Goal: Task Accomplishment & Management: Manage account settings

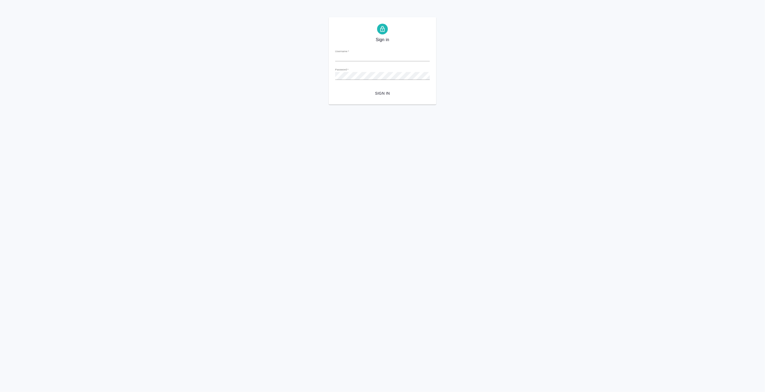
type input "[PERSON_NAME][EMAIL_ADDRESS][DOMAIN_NAME]"
click at [383, 93] on span "Sign in" at bounding box center [382, 93] width 86 height 7
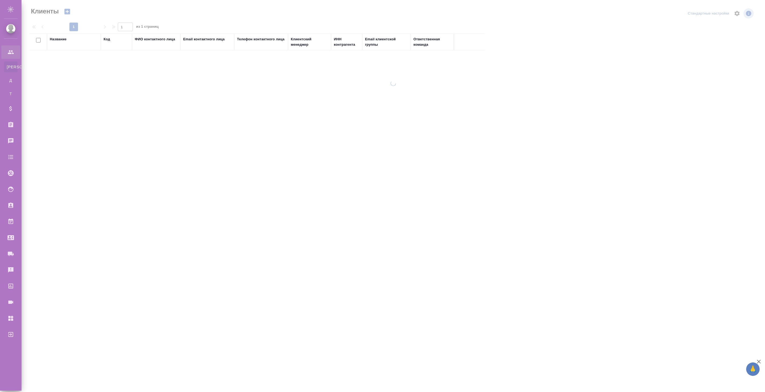
select select "RU"
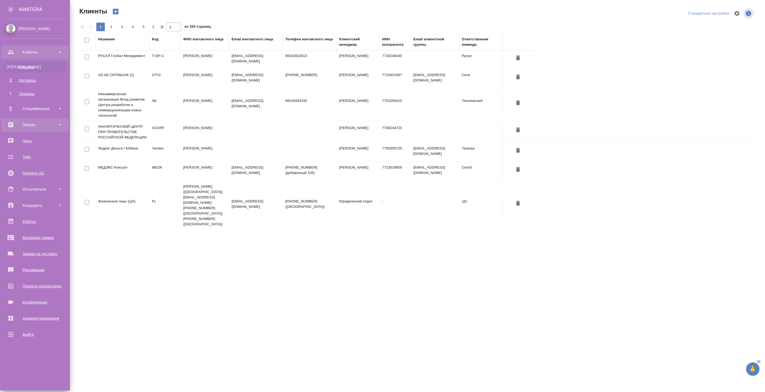
click at [27, 126] on div "Заказы" at bounding box center [35, 125] width 62 height 8
click at [29, 138] on div "Все заказы" at bounding box center [35, 139] width 56 height 5
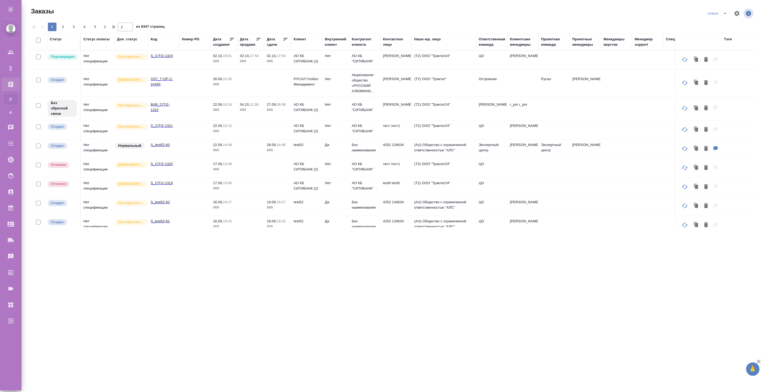
click at [257, 61] on p "2025" at bounding box center [251, 61] width 22 height 5
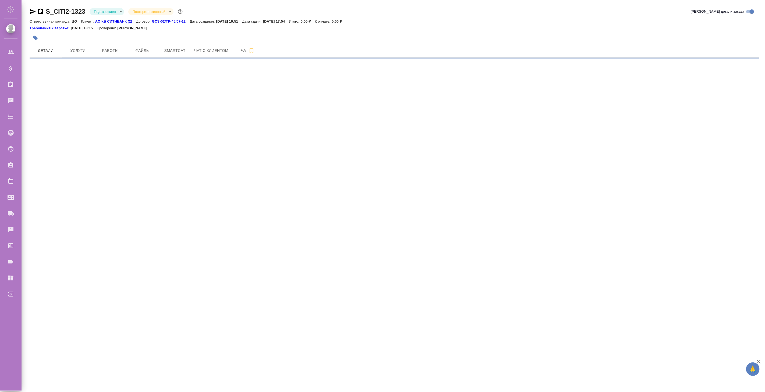
select select "RU"
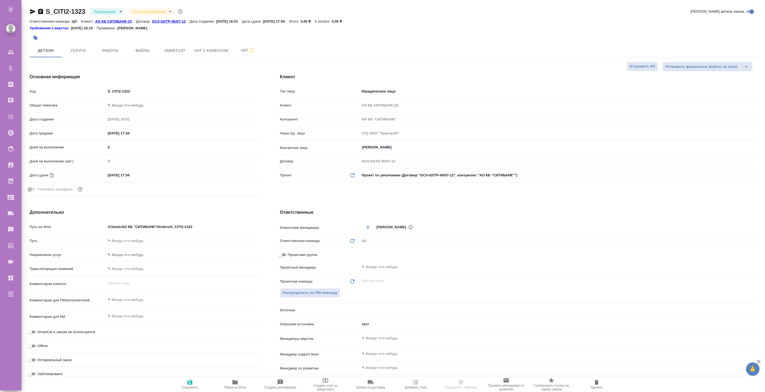
type textarea "x"
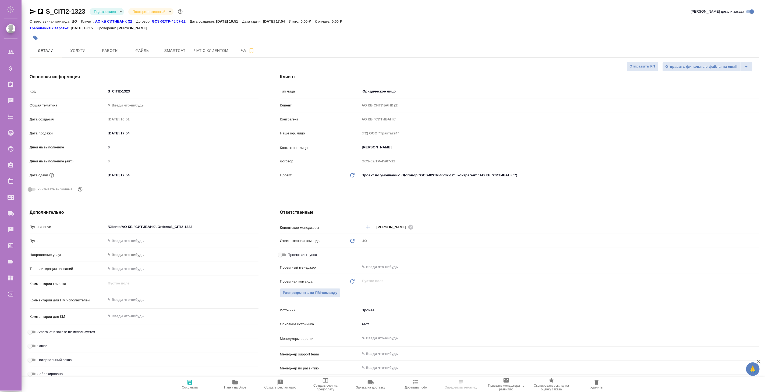
type textarea "x"
click at [83, 51] on span "Услуги" at bounding box center [78, 50] width 26 height 7
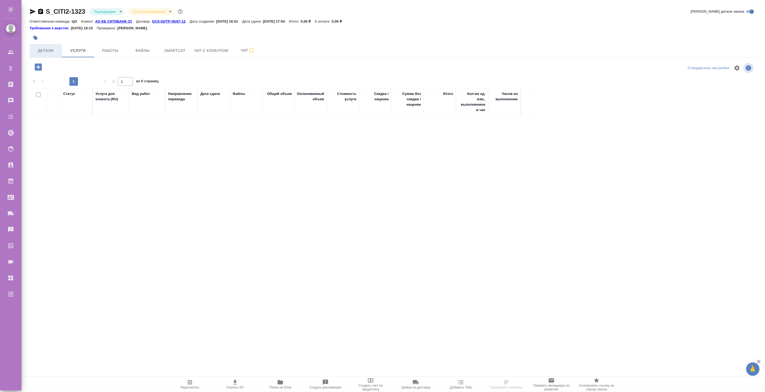
click at [48, 51] on span "Детали" at bounding box center [46, 50] width 26 height 7
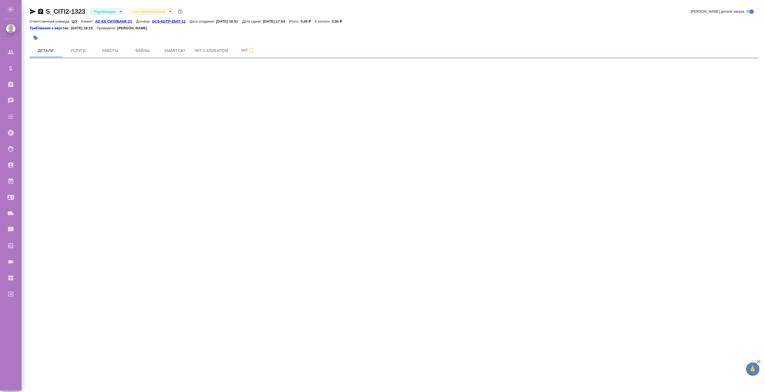
select select "RU"
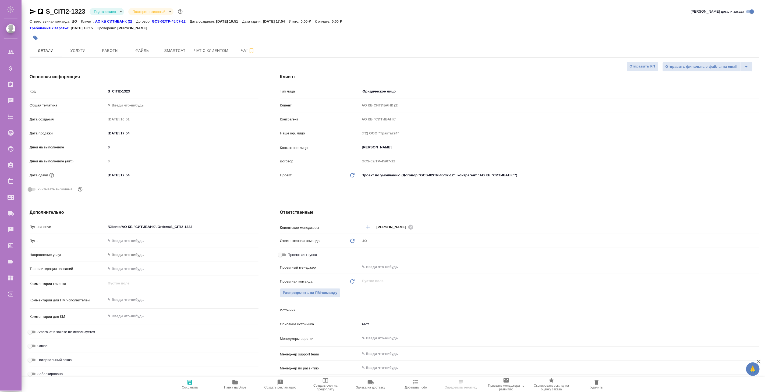
type textarea "x"
click at [76, 53] on span "Услуги" at bounding box center [78, 50] width 26 height 7
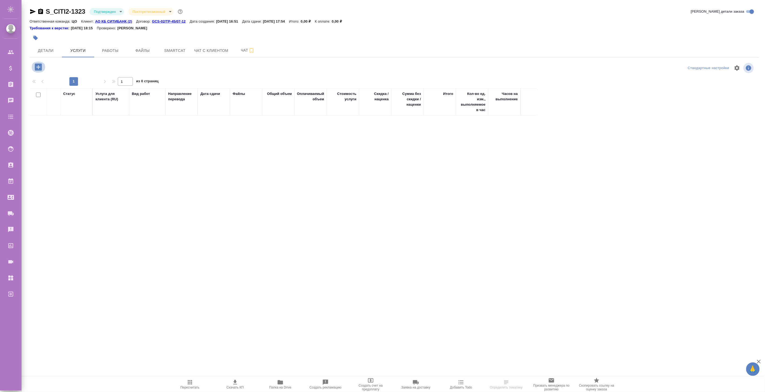
click at [38, 68] on icon "button" at bounding box center [38, 66] width 9 height 9
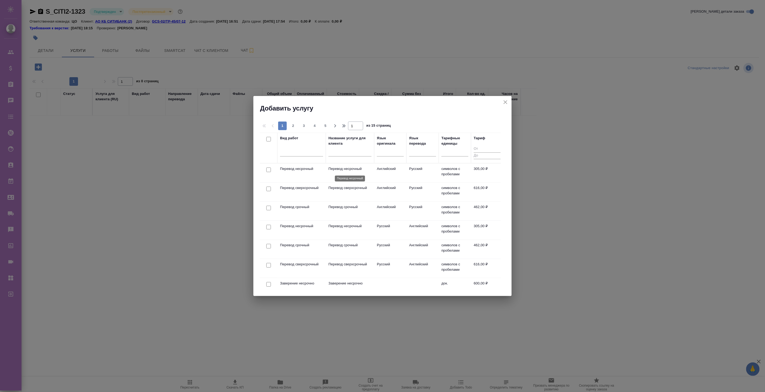
click at [329, 170] on p "Перевод несрочный" at bounding box center [349, 168] width 43 height 5
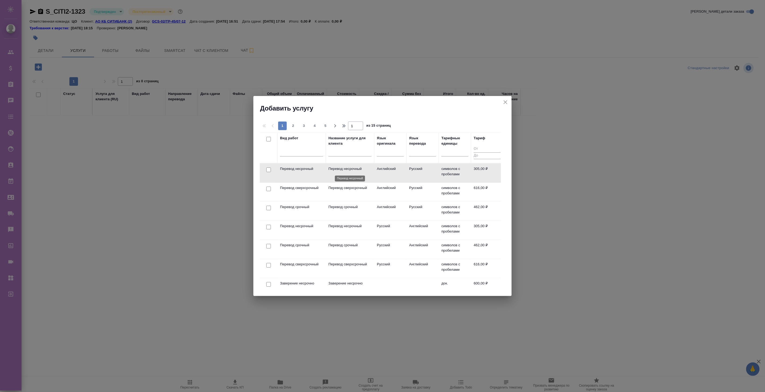
click at [329, 170] on p "Перевод несрочный" at bounding box center [349, 168] width 43 height 5
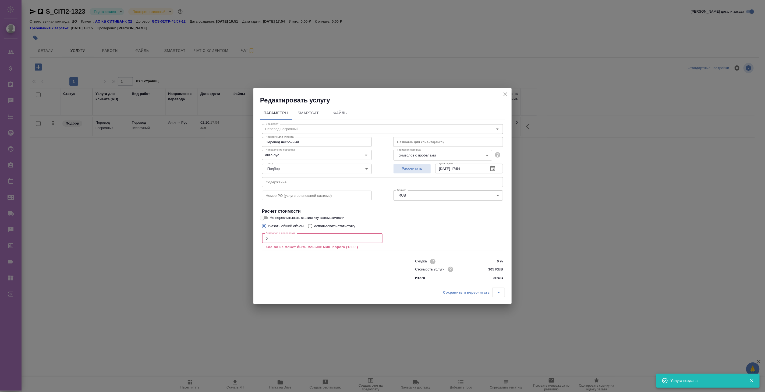
drag, startPoint x: 294, startPoint y: 239, endPoint x: 239, endPoint y: 238, distance: 54.9
click at [239, 238] on div "Редактировать услугу Параметры SmartCat Файлы Вид работ Перевод несрочный Вид р…" at bounding box center [382, 196] width 765 height 392
type input "4"
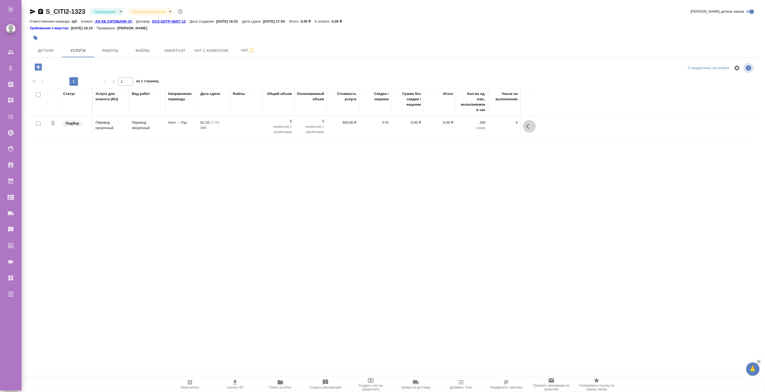
click at [528, 125] on icon "button" at bounding box center [527, 126] width 3 height 5
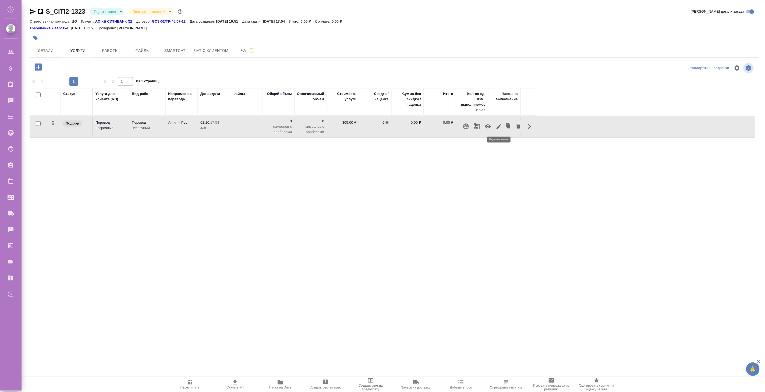
click at [501, 125] on icon "button" at bounding box center [499, 126] width 6 height 6
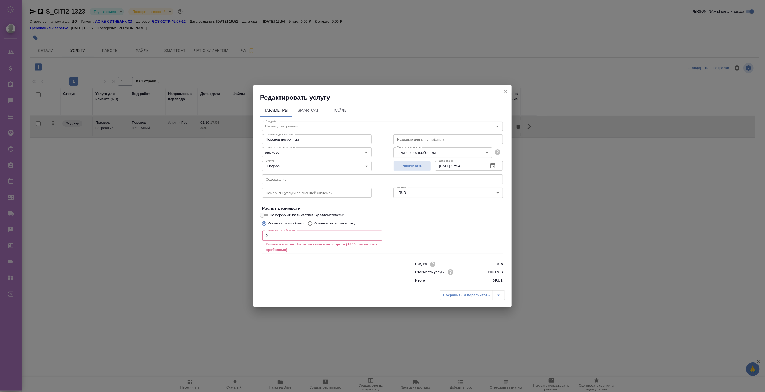
drag, startPoint x: 285, startPoint y: 237, endPoint x: 234, endPoint y: 236, distance: 51.1
click at [234, 236] on div "Редактировать услугу Параметры SmartCat Файлы Вид работ Перевод несрочный Вид р…" at bounding box center [382, 196] width 765 height 392
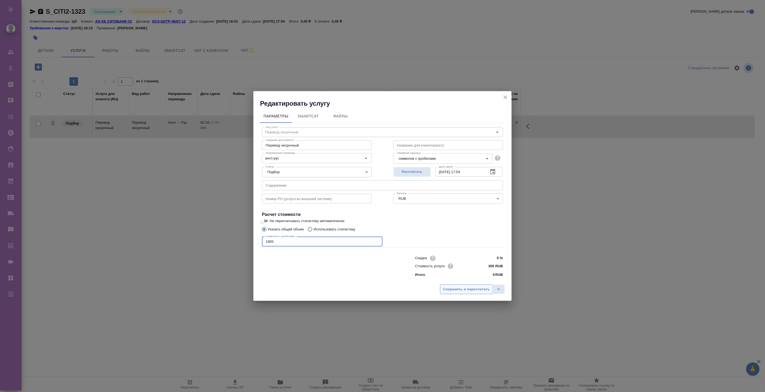
type input "1800"
click at [467, 289] on span "Сохранить и пересчитать" at bounding box center [466, 289] width 47 height 6
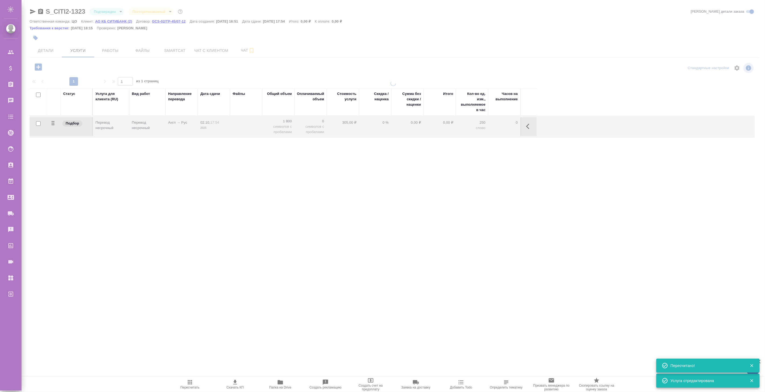
type input "urgent"
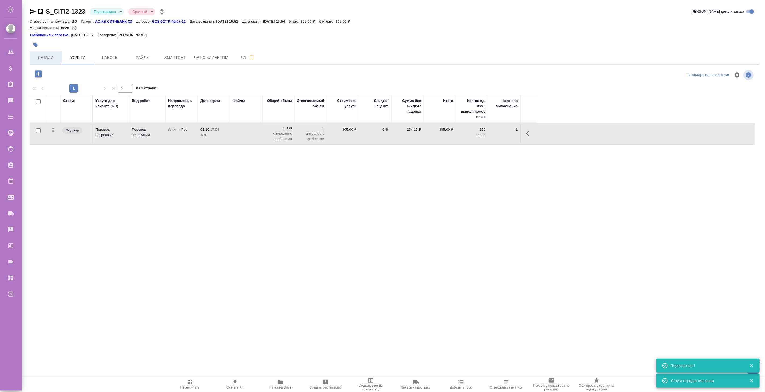
click at [42, 56] on span "Детали" at bounding box center [46, 57] width 26 height 7
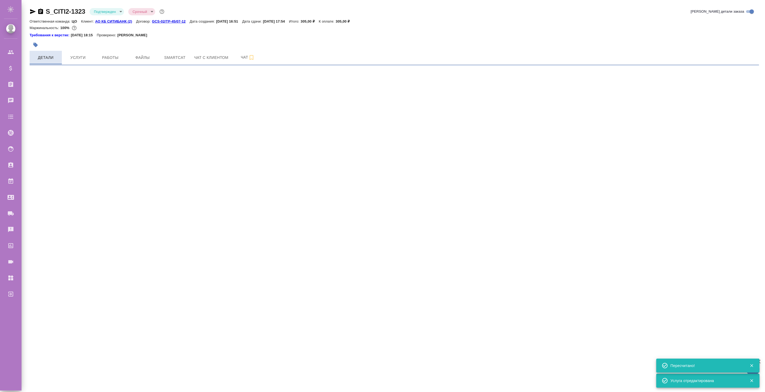
select select "RU"
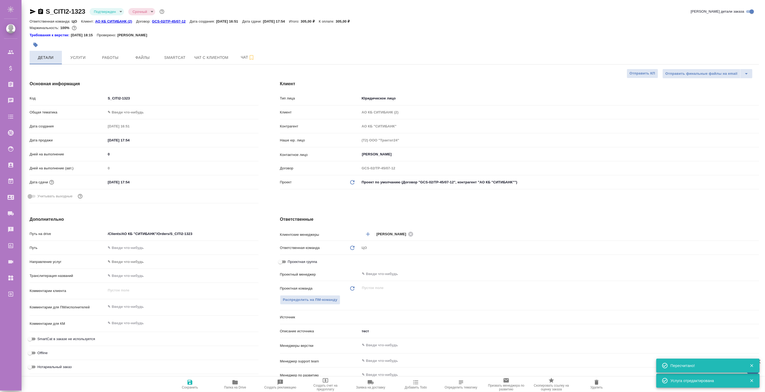
type textarea "x"
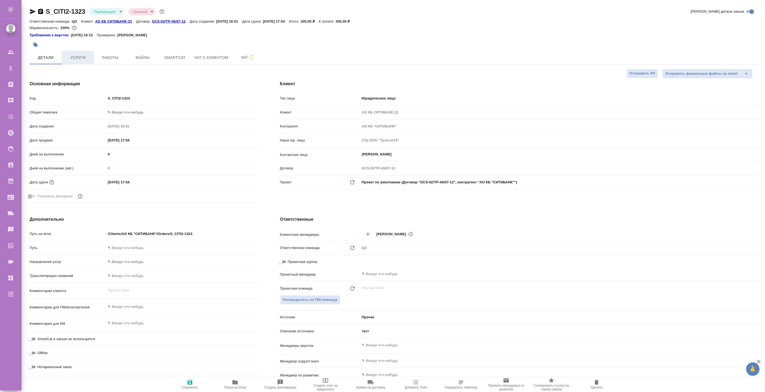
click at [84, 60] on span "Услуги" at bounding box center [78, 57] width 26 height 7
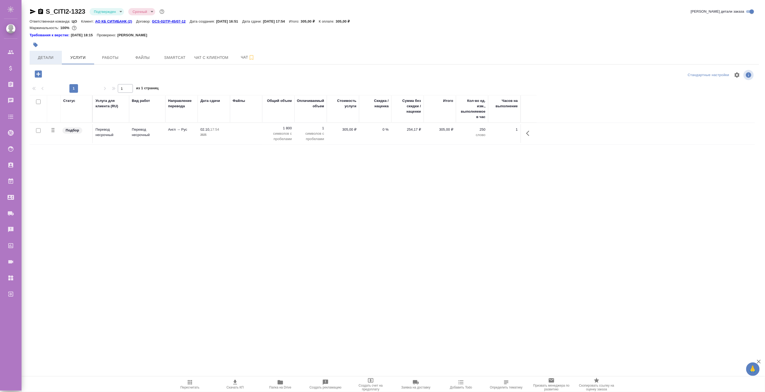
click at [40, 56] on span "Детали" at bounding box center [46, 57] width 26 height 7
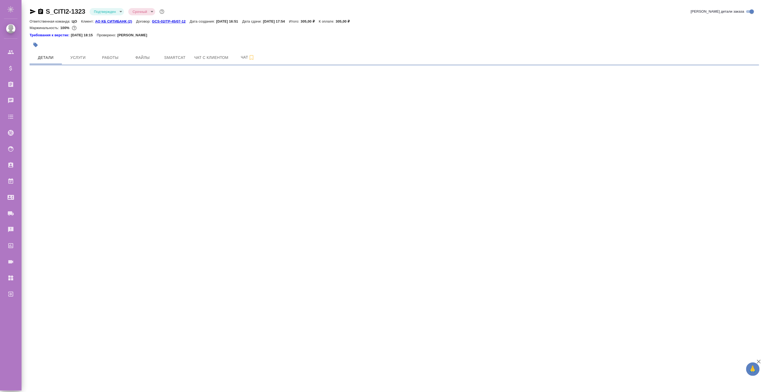
select select "RU"
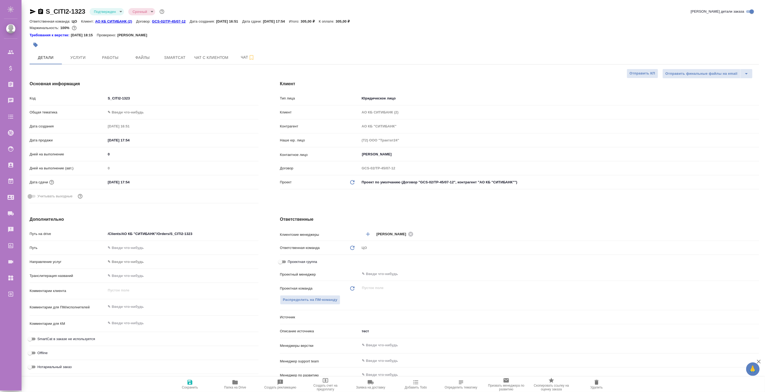
type textarea "x"
click at [118, 183] on input "02.10.2025 17:54" at bounding box center [129, 182] width 47 height 8
click at [244, 181] on icon "button" at bounding box center [243, 182] width 6 height 6
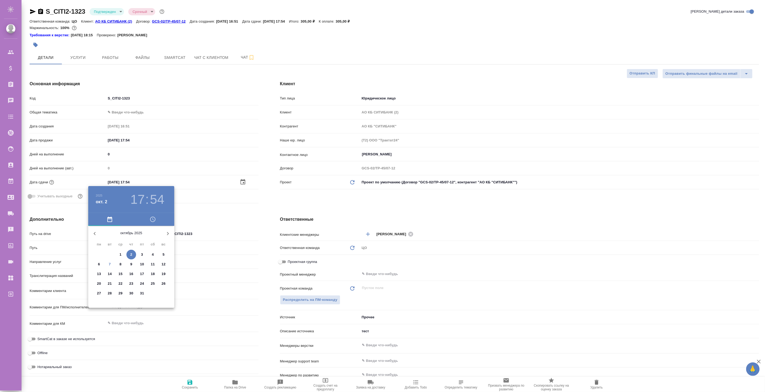
click at [152, 254] on p "4" at bounding box center [153, 254] width 2 height 5
type input "04.10.2025 17:54"
type textarea "x"
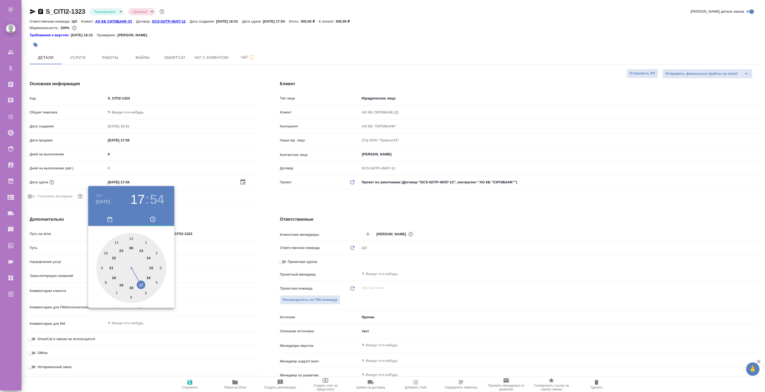
click at [262, 204] on div at bounding box center [382, 196] width 765 height 392
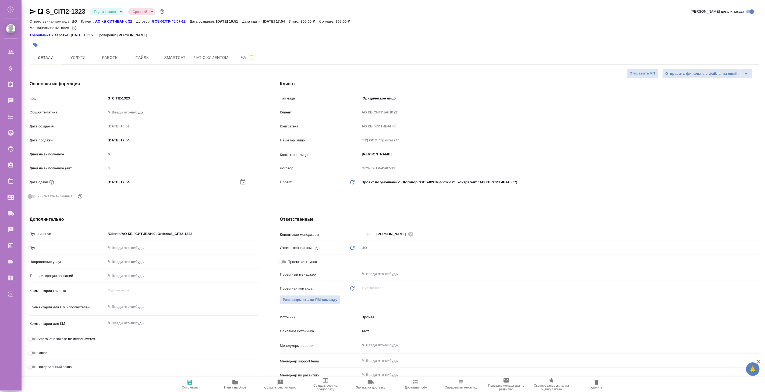
click at [187, 382] on icon "button" at bounding box center [190, 382] width 6 height 6
type textarea "x"
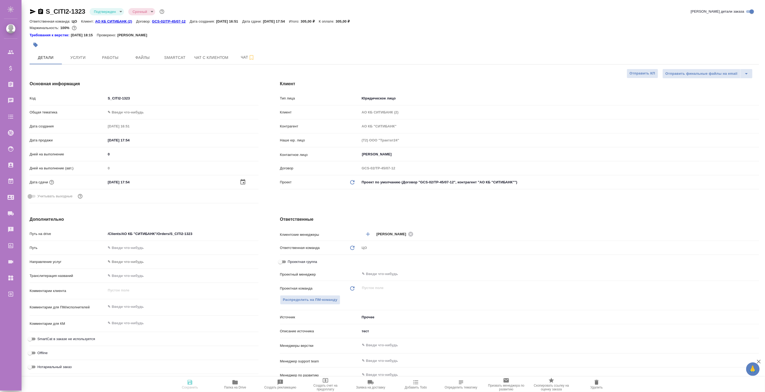
type textarea "x"
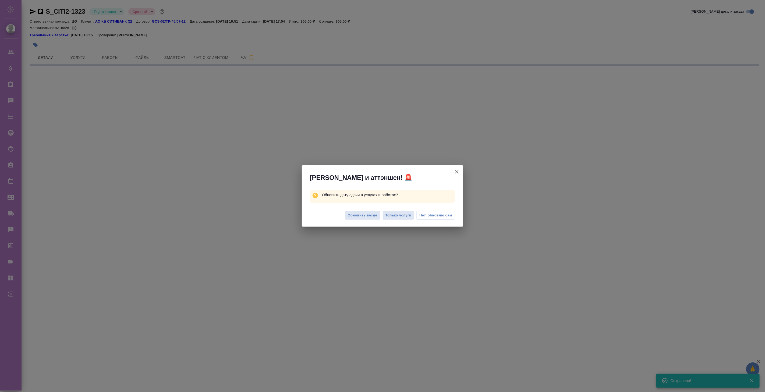
select select "RU"
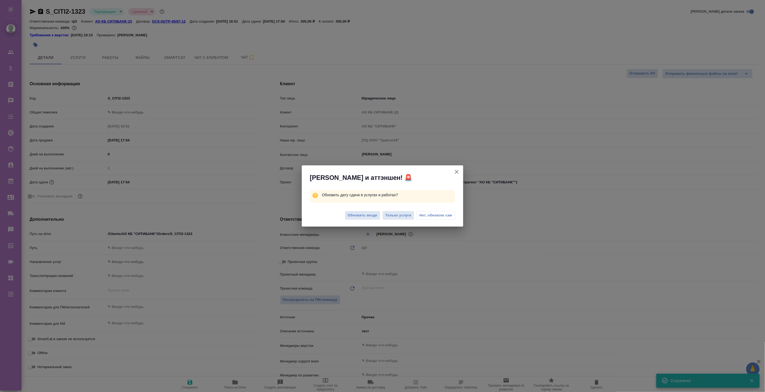
type textarea "x"
click at [364, 217] on span "Обновить везде" at bounding box center [363, 215] width 30 height 6
type textarea "x"
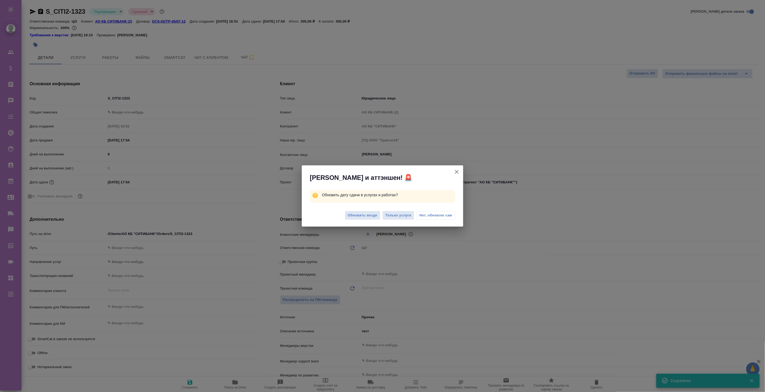
type textarea "x"
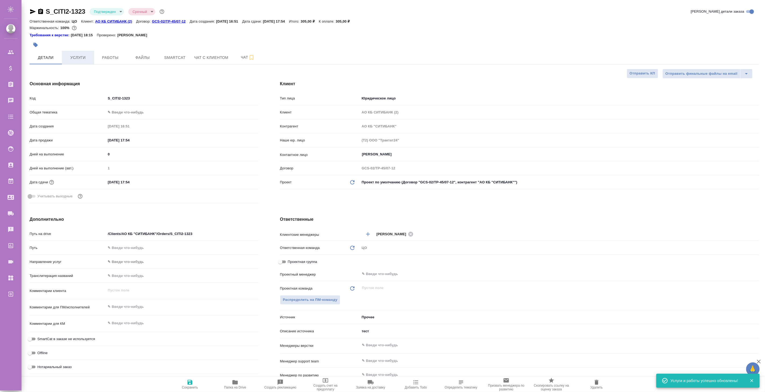
click at [80, 58] on span "Услуги" at bounding box center [78, 57] width 26 height 7
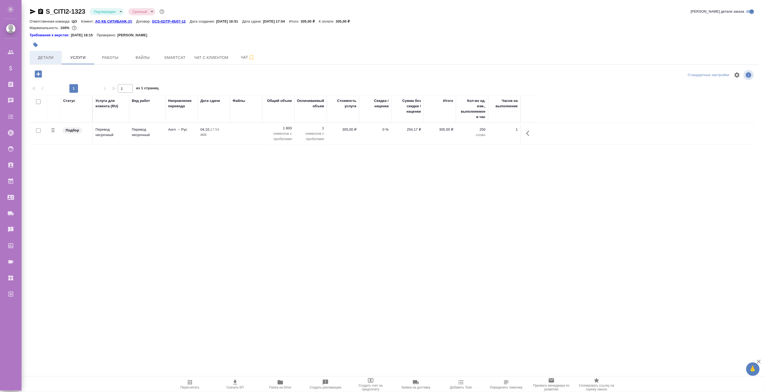
click at [40, 63] on button "Детали" at bounding box center [46, 57] width 32 height 13
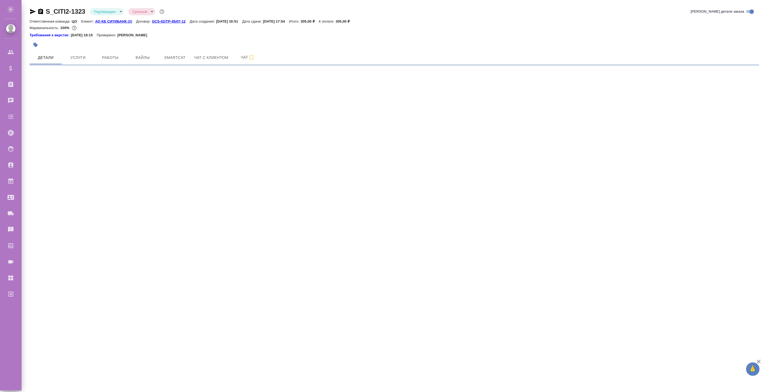
select select "RU"
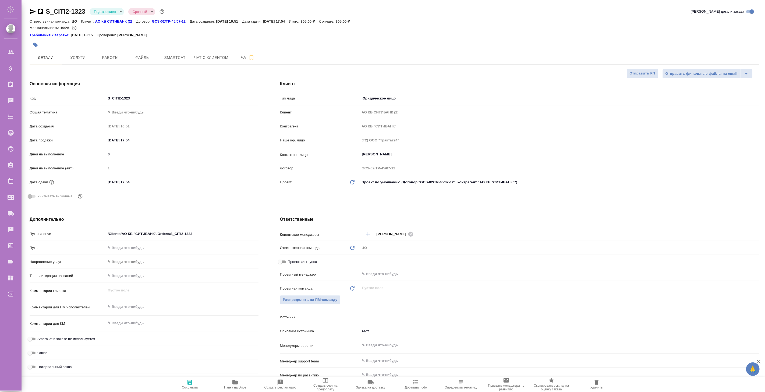
type textarea "x"
click at [81, 58] on span "Услуги" at bounding box center [78, 57] width 26 height 7
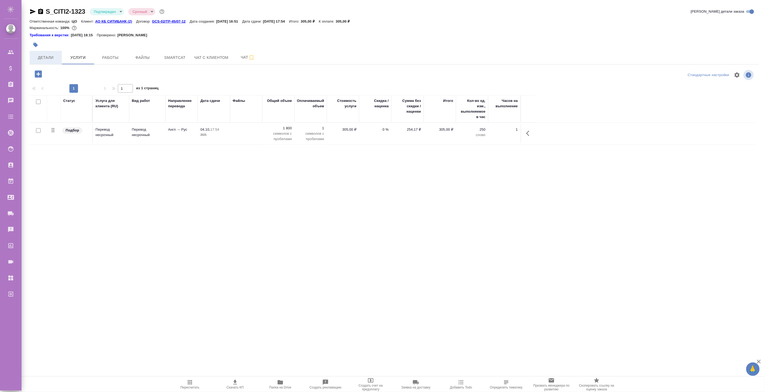
click at [42, 58] on span "Детали" at bounding box center [46, 57] width 26 height 7
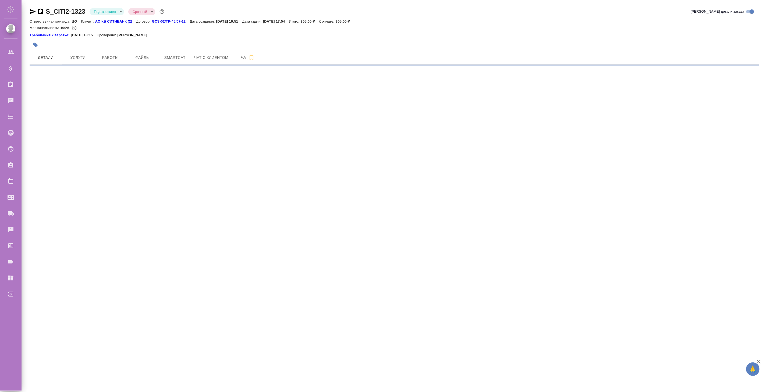
select select "RU"
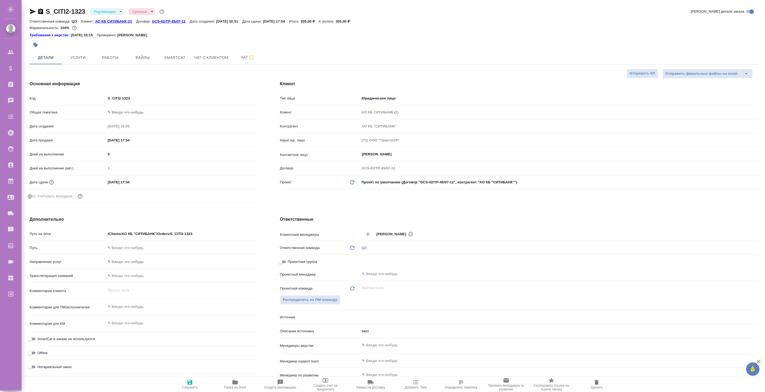
type textarea "x"
click at [140, 183] on input "04.10.2025 17:54" at bounding box center [129, 182] width 47 height 8
type textarea "x"
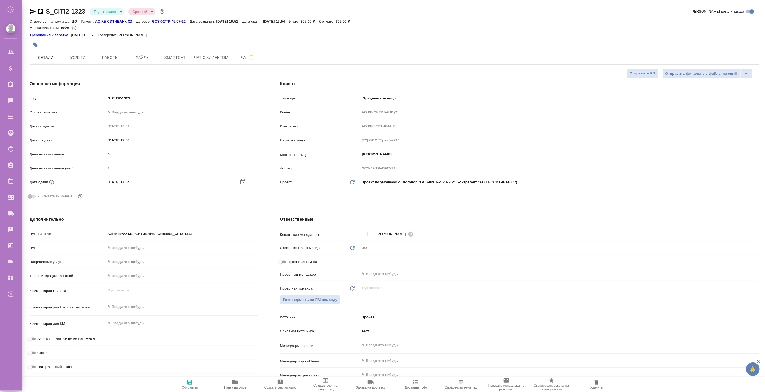
type textarea "x"
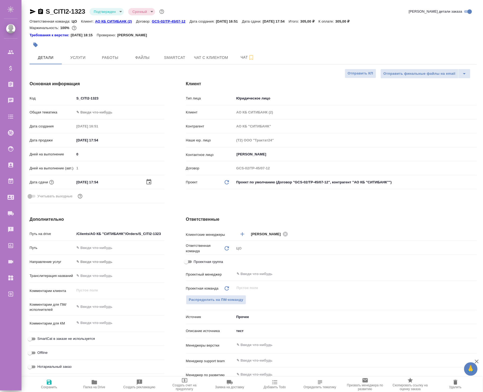
type textarea "x"
click at [150, 182] on icon "button" at bounding box center [149, 181] width 5 height 5
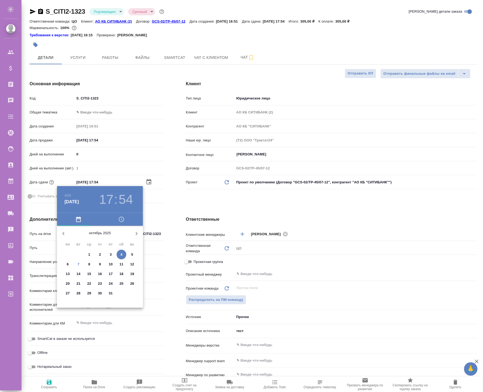
click at [109, 264] on p "10" at bounding box center [111, 264] width 4 height 5
type input "10.10.2025 17:54"
type textarea "x"
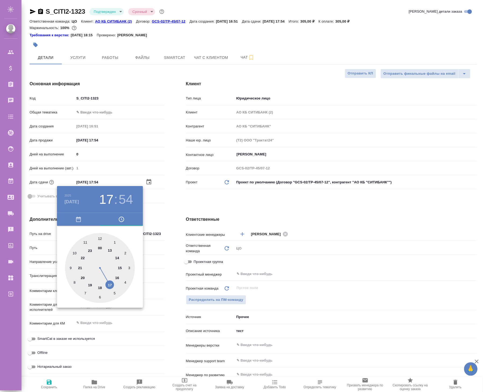
click at [159, 207] on div at bounding box center [241, 196] width 483 height 392
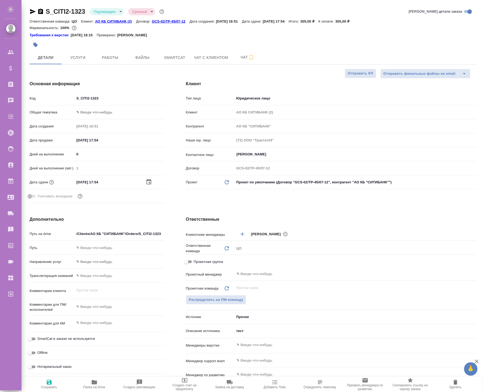
click at [48, 383] on icon "button" at bounding box center [49, 382] width 5 height 5
type textarea "x"
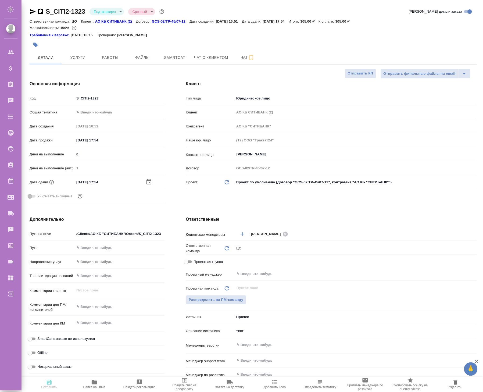
type textarea "x"
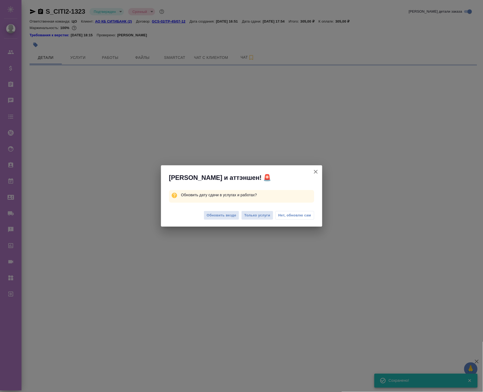
select select "RU"
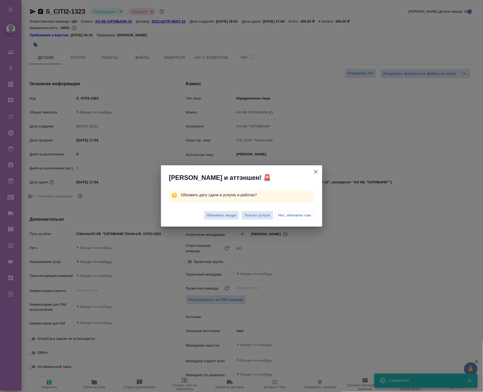
type textarea "x"
click at [216, 216] on span "Обновить везде" at bounding box center [222, 215] width 30 height 6
type textarea "x"
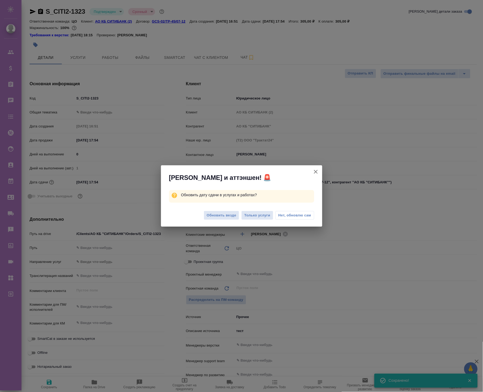
type textarea "x"
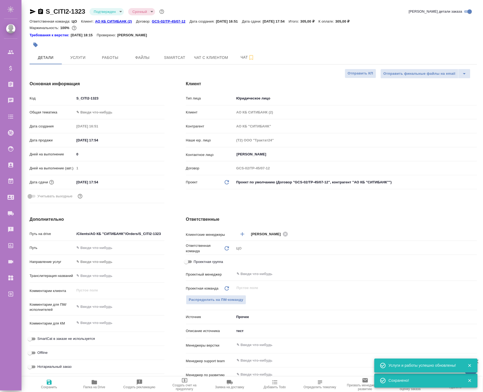
type textarea "x"
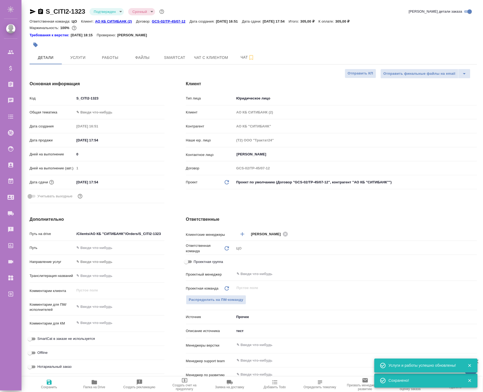
type textarea "x"
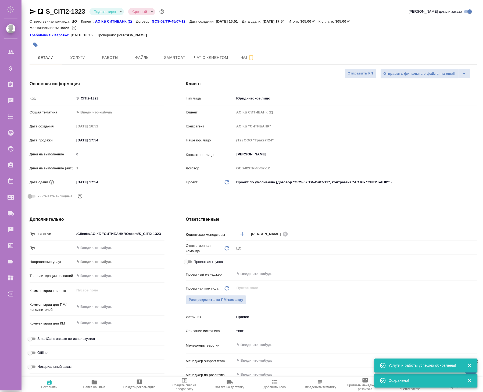
type textarea "x"
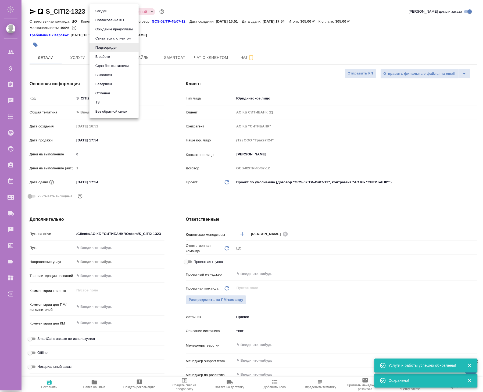
click at [120, 13] on body "🙏 .cls-1 fill:#fff; AWATERA Koroleva Valeria Клиенты Спецификации Заказы 0 Чаты…" at bounding box center [241, 196] width 483 height 392
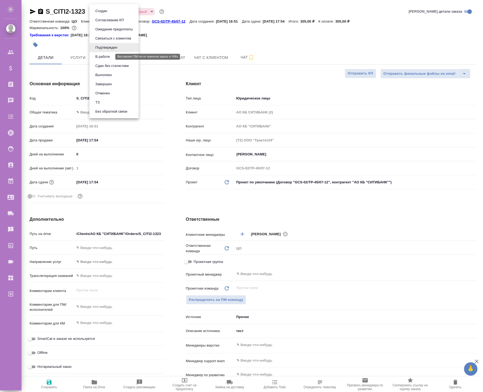
click at [107, 57] on button "В работе" at bounding box center [103, 57] width 18 height 6
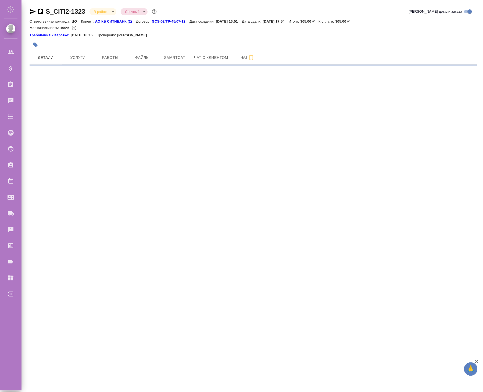
select select "RU"
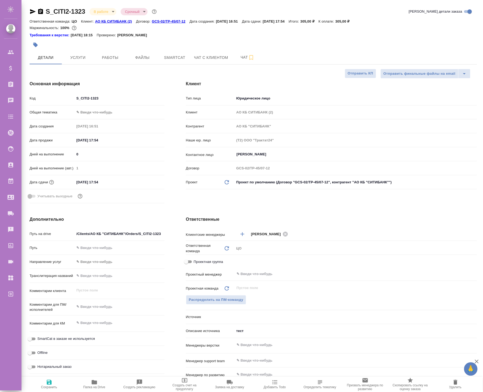
type textarea "x"
click at [83, 57] on span "Услуги" at bounding box center [78, 57] width 26 height 7
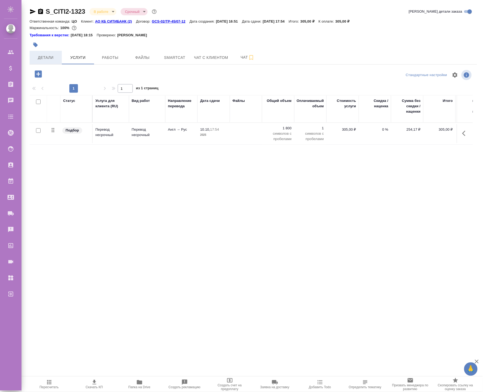
click at [44, 60] on span "Детали" at bounding box center [46, 57] width 26 height 7
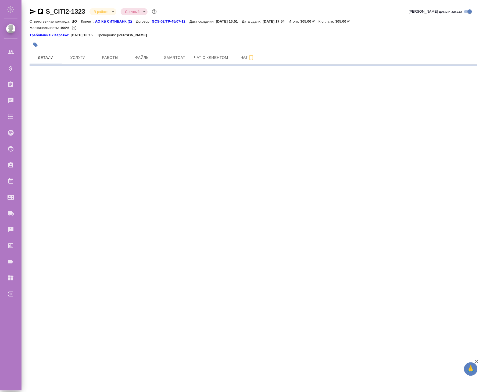
select select "RU"
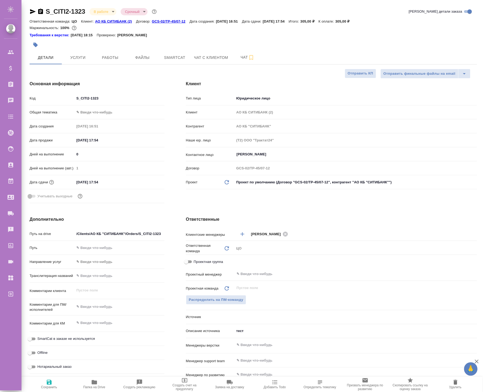
type textarea "x"
click at [94, 182] on input "10.10.2025 17:54" at bounding box center [98, 182] width 47 height 8
click at [147, 181] on icon "button" at bounding box center [149, 182] width 6 height 6
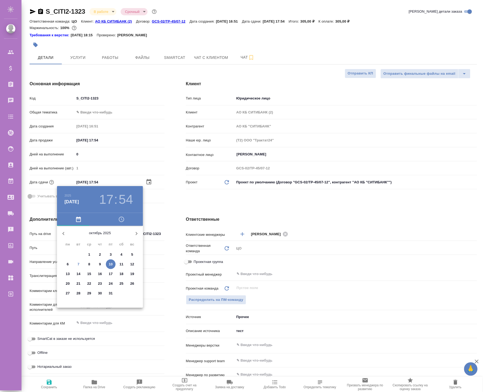
click at [111, 275] on p "17" at bounding box center [111, 273] width 4 height 5
type input "17.10.2025 17:54"
type textarea "x"
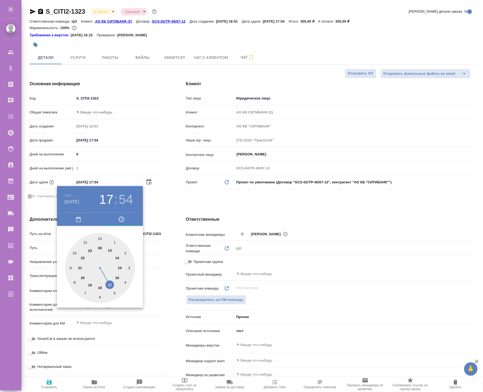
click at [174, 166] on div at bounding box center [241, 196] width 483 height 392
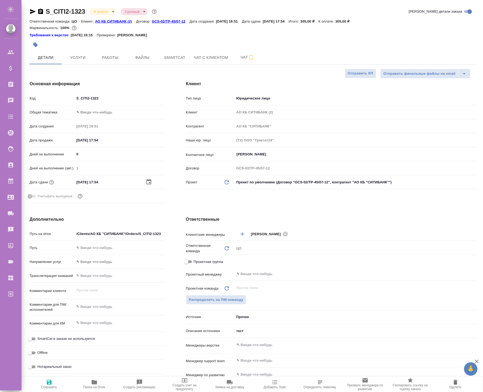
click at [44, 385] on span "Сохранить" at bounding box center [49, 384] width 39 height 10
type textarea "x"
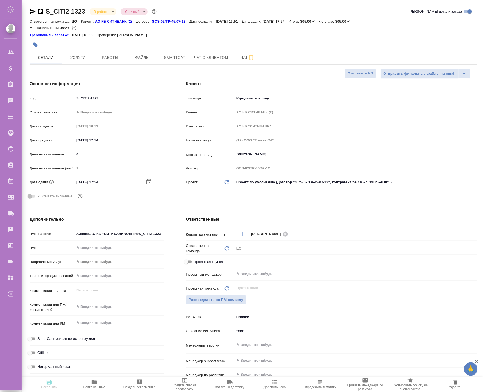
type textarea "x"
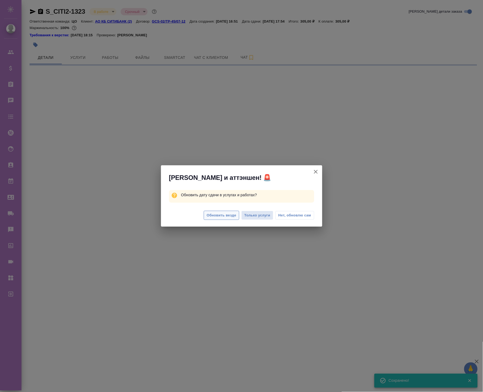
select select "RU"
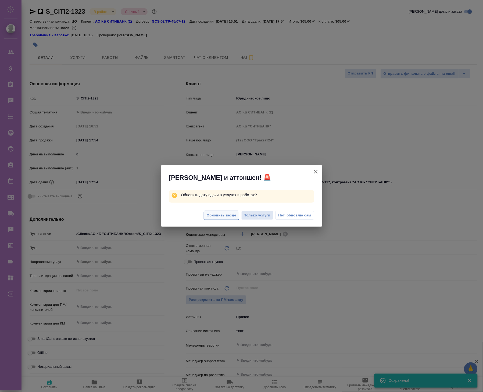
type textarea "x"
click at [215, 214] on span "Обновить везде" at bounding box center [222, 215] width 30 height 6
type textarea "x"
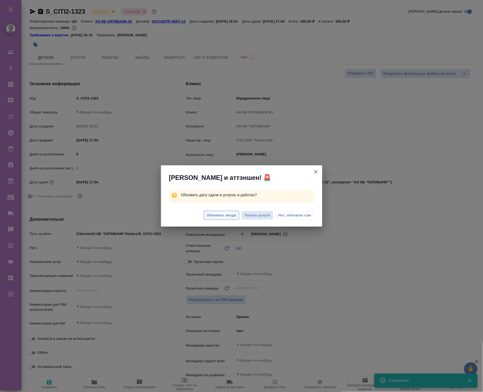
type textarea "x"
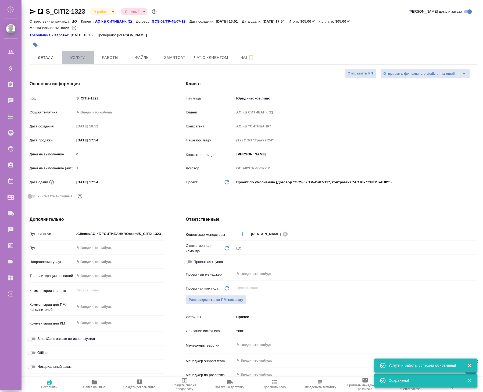
click at [80, 57] on span "Услуги" at bounding box center [78, 57] width 26 height 7
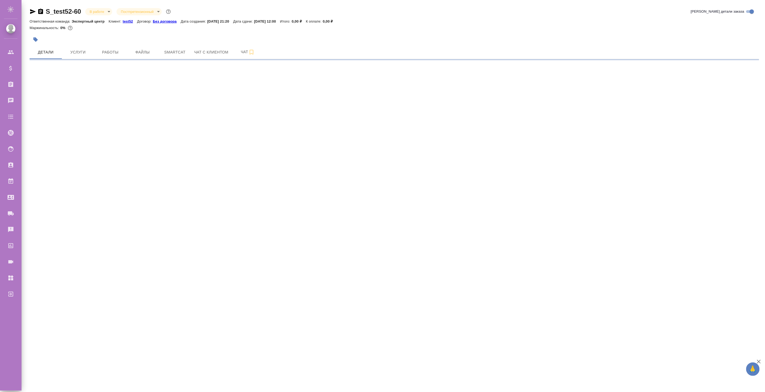
select select "RU"
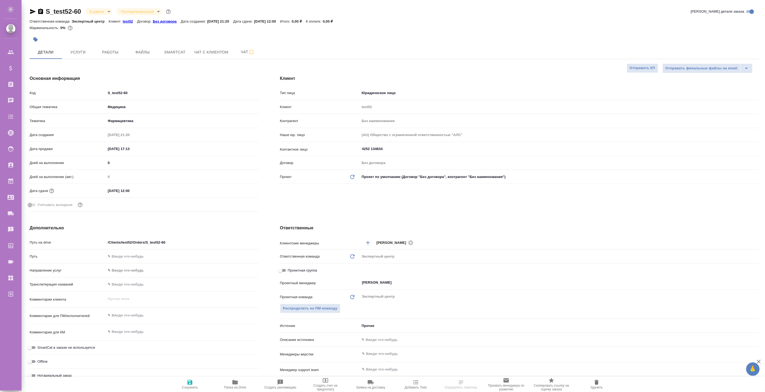
type textarea "x"
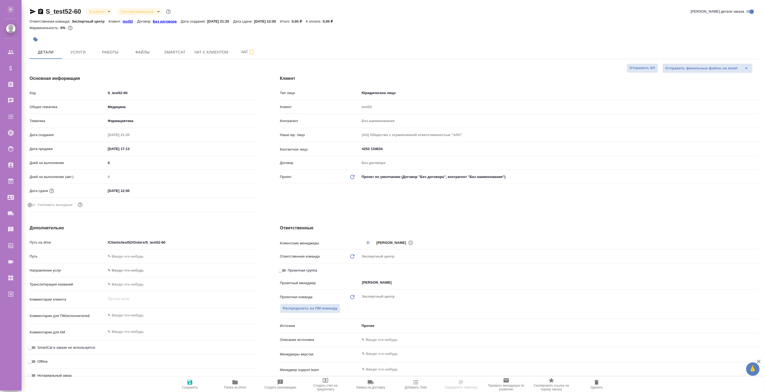
type textarea "x"
select select "RU"
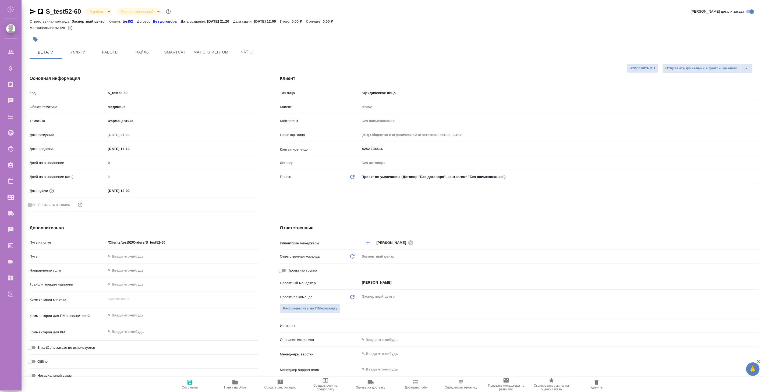
type textarea "x"
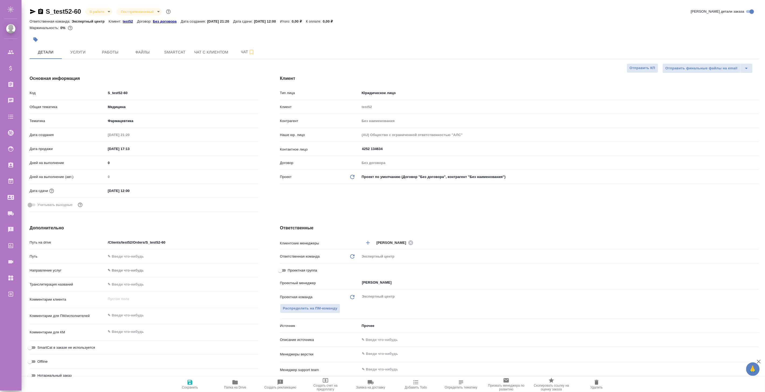
type textarea "x"
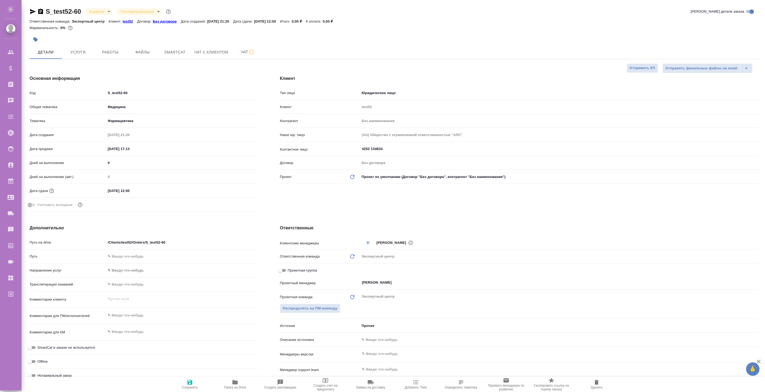
type textarea "x"
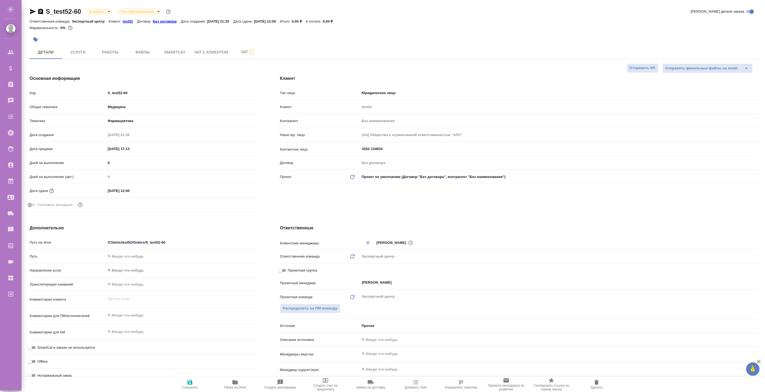
type textarea "x"
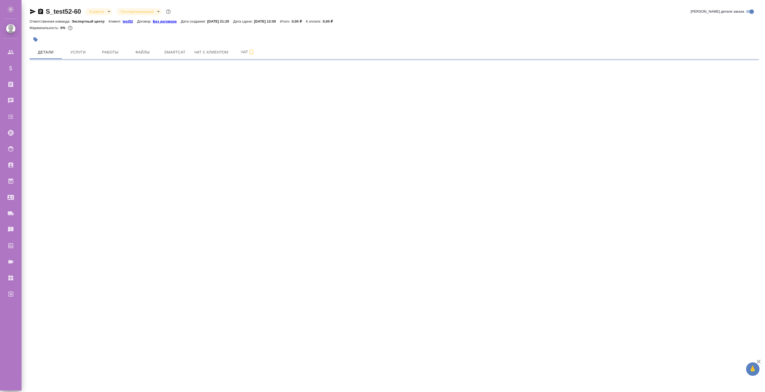
select select "RU"
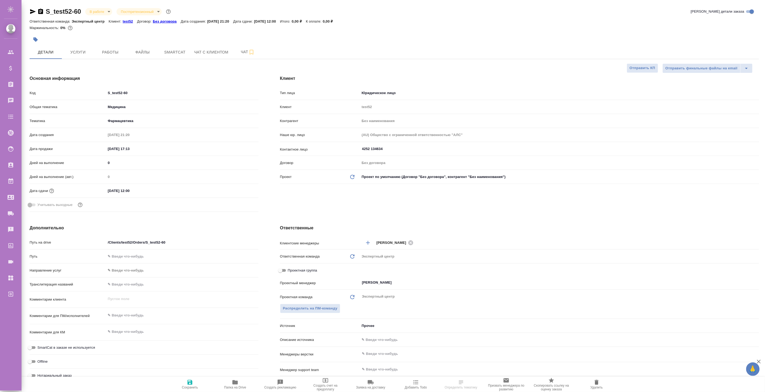
type textarea "x"
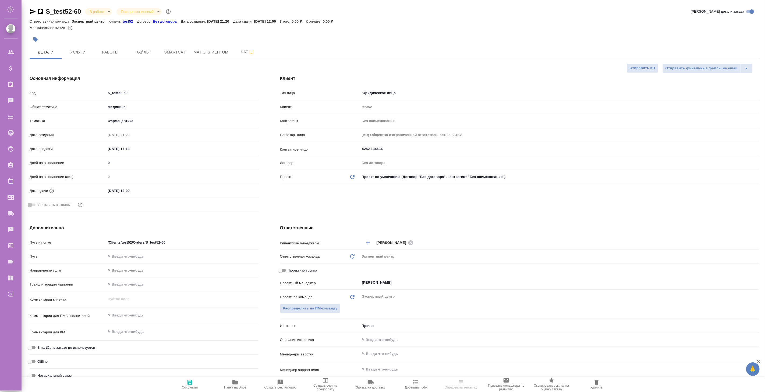
type textarea "x"
click at [82, 54] on span "Услуги" at bounding box center [78, 52] width 26 height 7
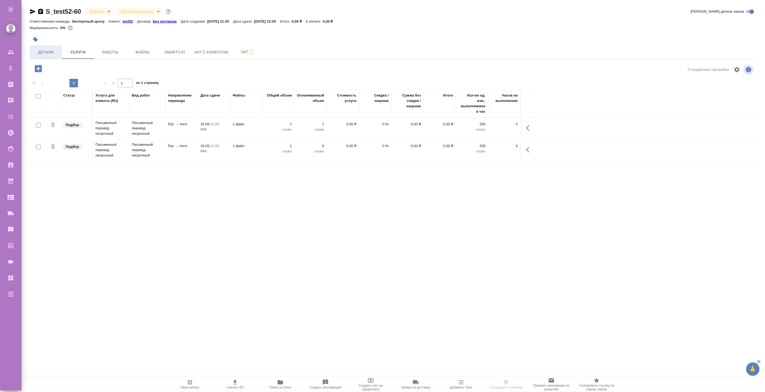
click at [54, 55] on span "Детали" at bounding box center [46, 52] width 26 height 7
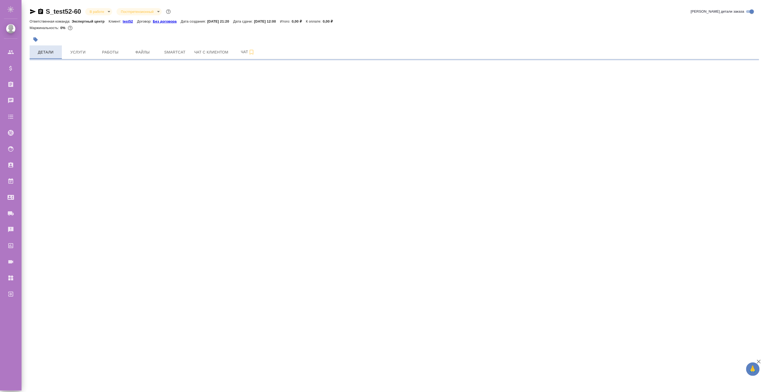
select select "RU"
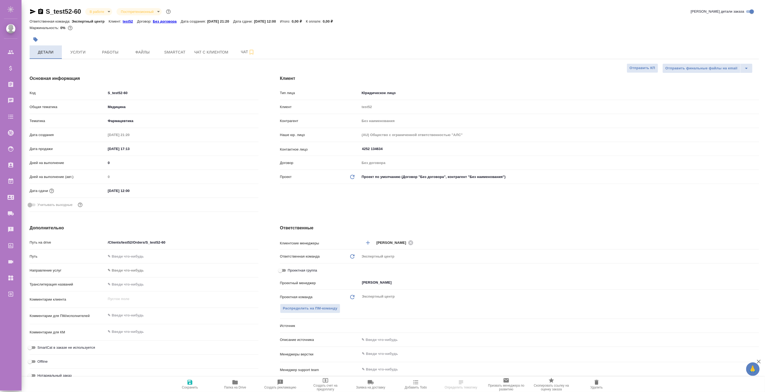
type textarea "x"
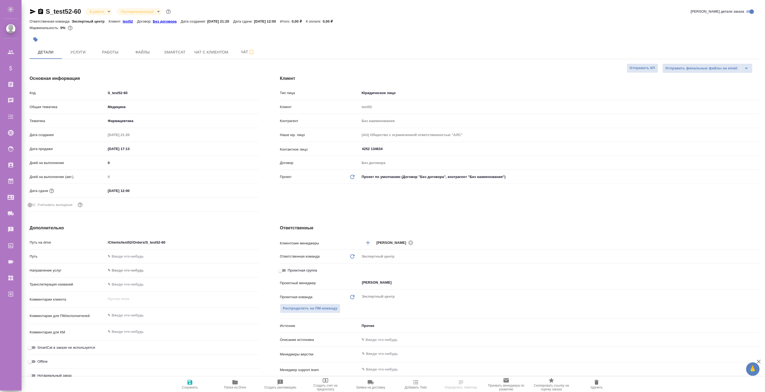
type textarea "x"
select select "RU"
type textarea "x"
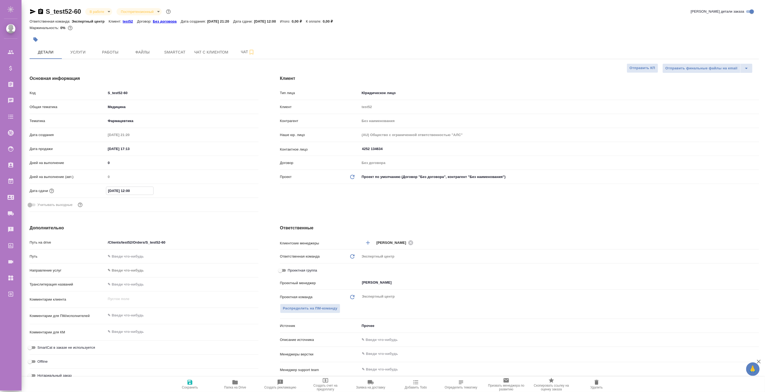
click at [132, 193] on input "[DATE] 12:00" at bounding box center [129, 191] width 47 height 8
click at [242, 190] on icon "button" at bounding box center [243, 190] width 6 height 6
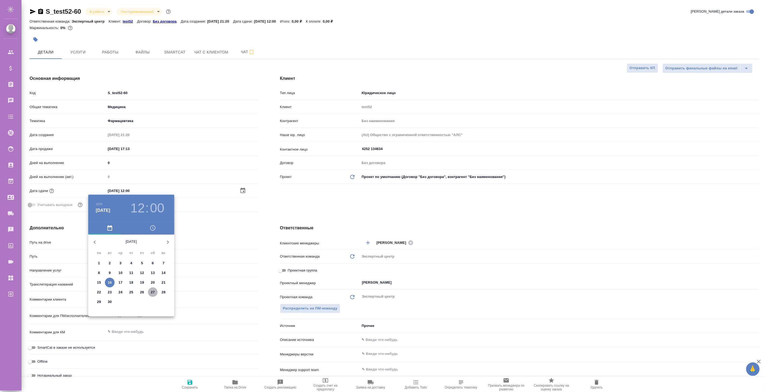
click at [153, 292] on p "27" at bounding box center [153, 292] width 4 height 5
type input "27.09.2025 12:00"
type textarea "x"
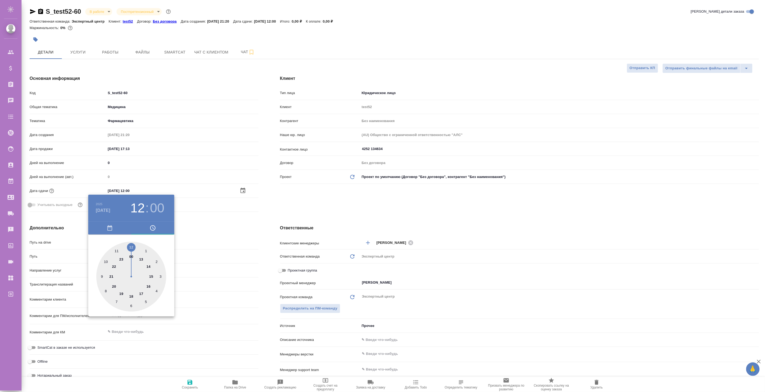
click at [251, 216] on div at bounding box center [382, 196] width 765 height 392
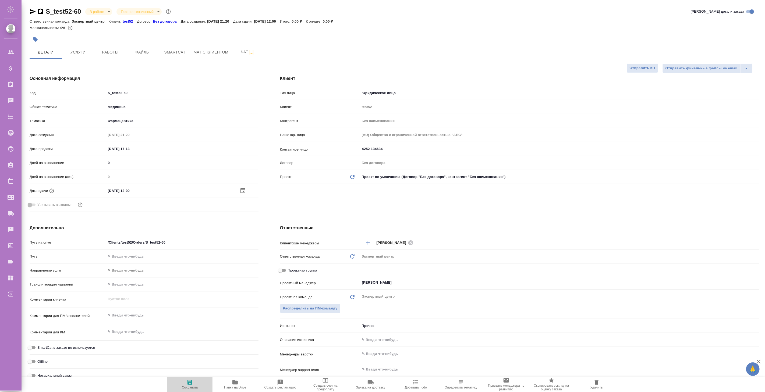
click at [191, 384] on icon "button" at bounding box center [189, 382] width 5 height 5
type textarea "x"
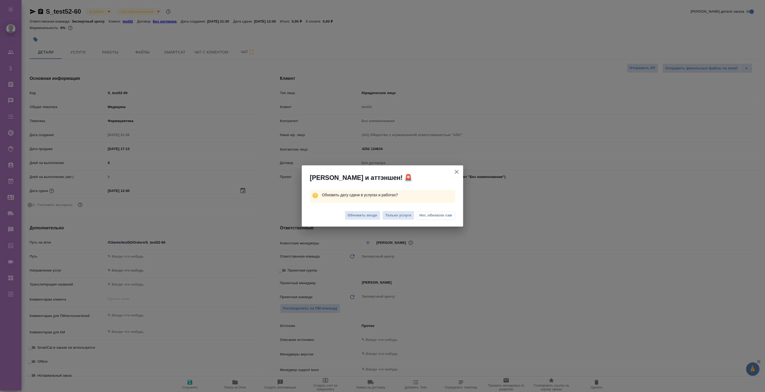
type textarea "x"
click at [353, 215] on span "Обновить везде" at bounding box center [363, 215] width 30 height 6
type textarea "x"
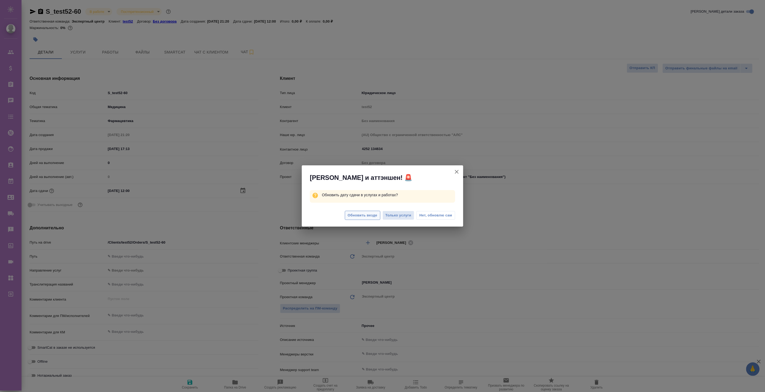
type textarea "x"
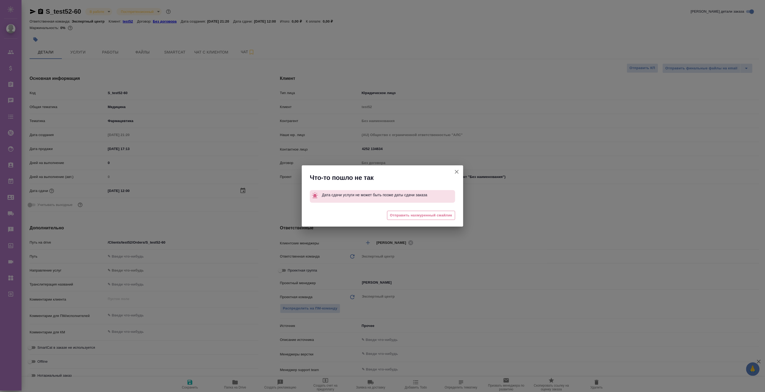
click at [456, 173] on icon "button" at bounding box center [456, 172] width 6 height 6
type textarea "x"
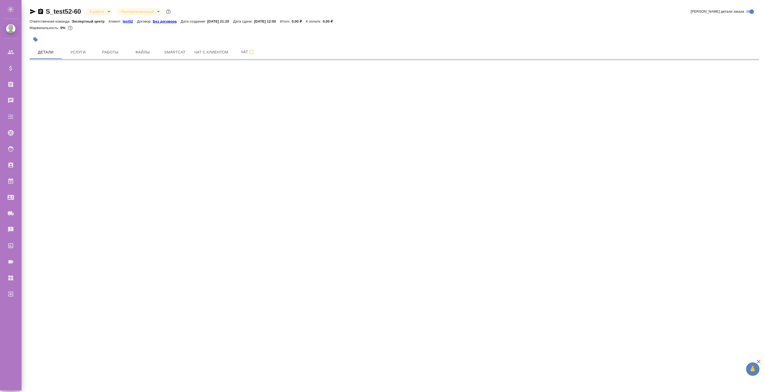
select select "RU"
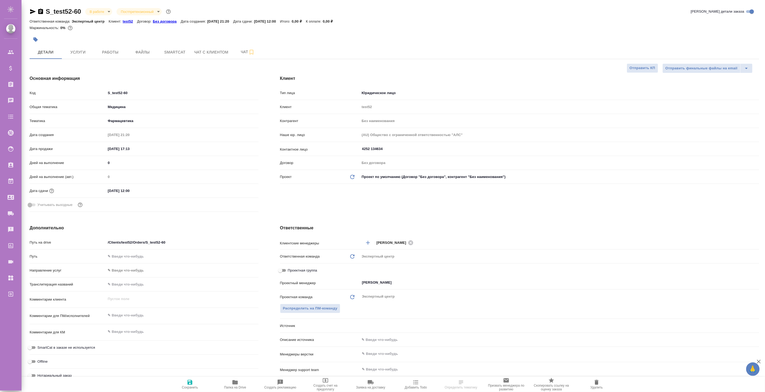
type textarea "x"
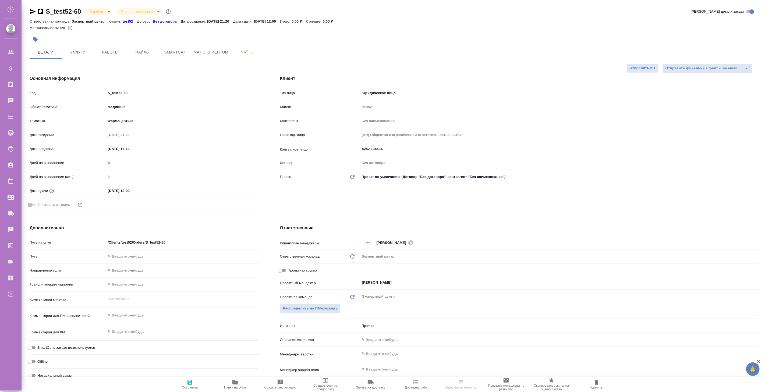
type textarea "x"
click at [80, 54] on span "Услуги" at bounding box center [78, 52] width 26 height 7
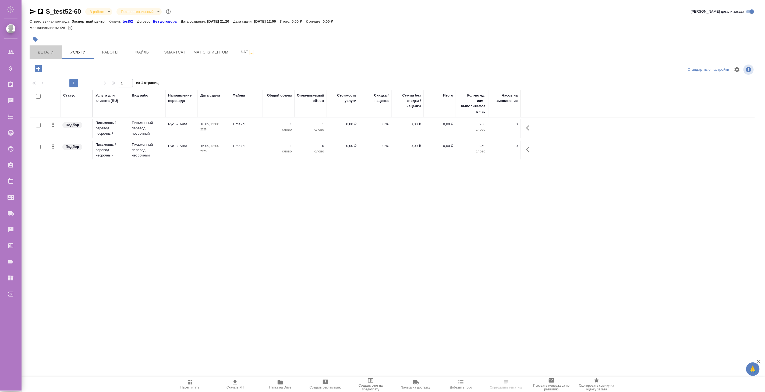
click at [46, 53] on span "Детали" at bounding box center [46, 52] width 26 height 7
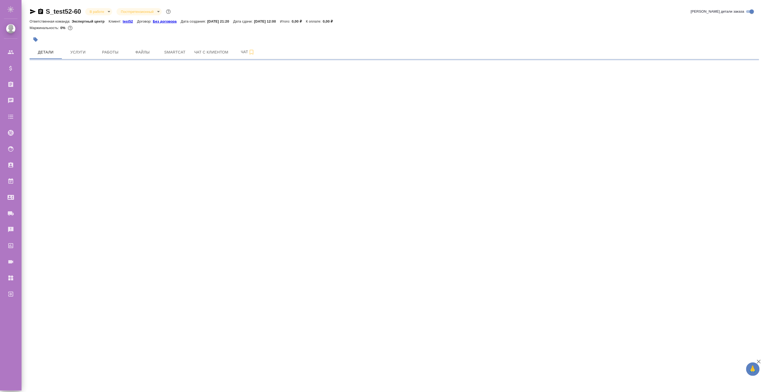
select select "RU"
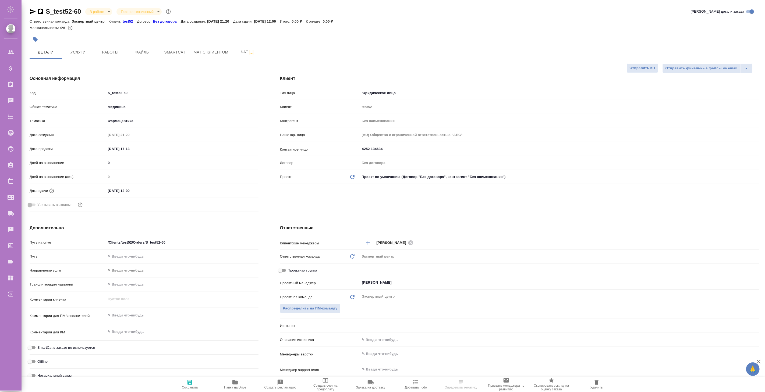
type textarea "x"
click at [135, 192] on input "[DATE] 12:00" at bounding box center [129, 191] width 47 height 8
click at [245, 189] on icon "button" at bounding box center [242, 190] width 5 height 5
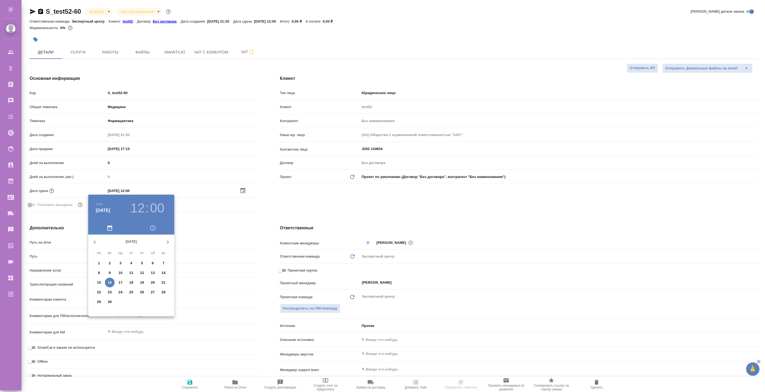
click at [119, 291] on p "24" at bounding box center [121, 292] width 4 height 5
type input "24.09.2025 12:00"
type textarea "x"
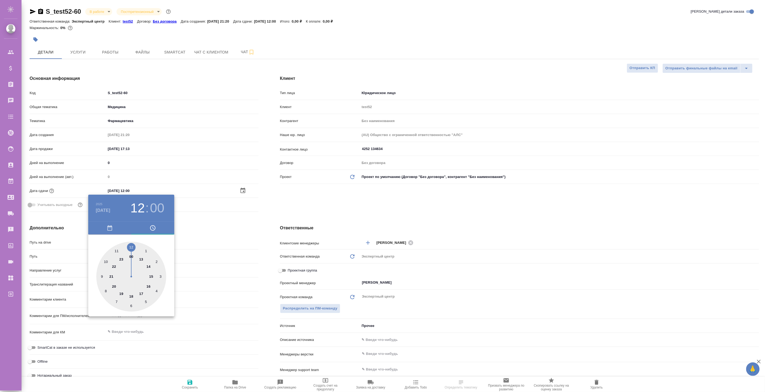
click at [229, 218] on div ".cls-1 fill:#fff; AWATERA Koroleva Valeria Клиенты Спецификации Заказы 0 Чаты T…" at bounding box center [382, 196] width 765 height 392
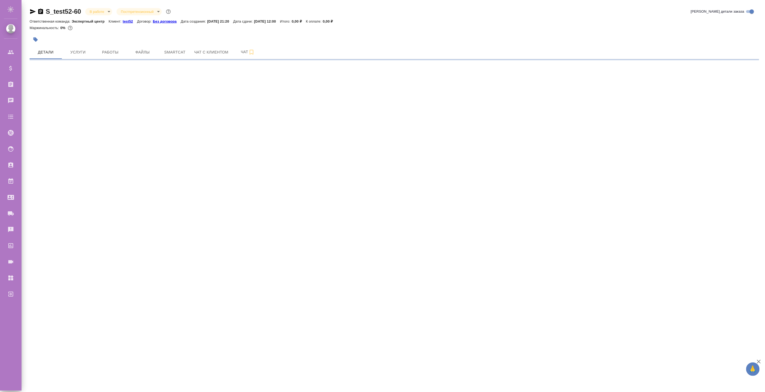
select select "RU"
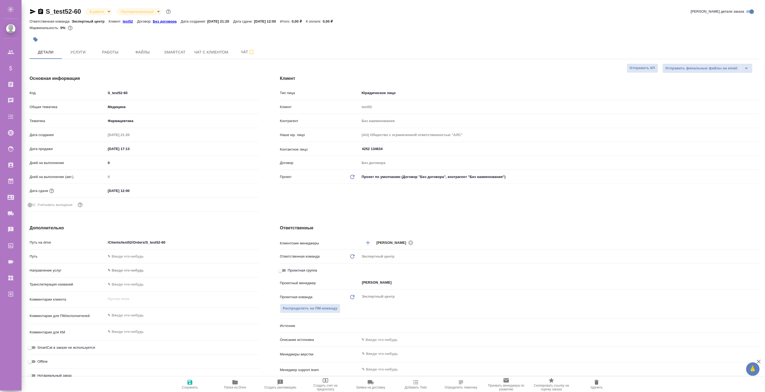
type textarea "x"
click at [137, 191] on input "[DATE] 12:00" at bounding box center [129, 191] width 47 height 8
click at [243, 190] on icon "button" at bounding box center [243, 190] width 6 height 6
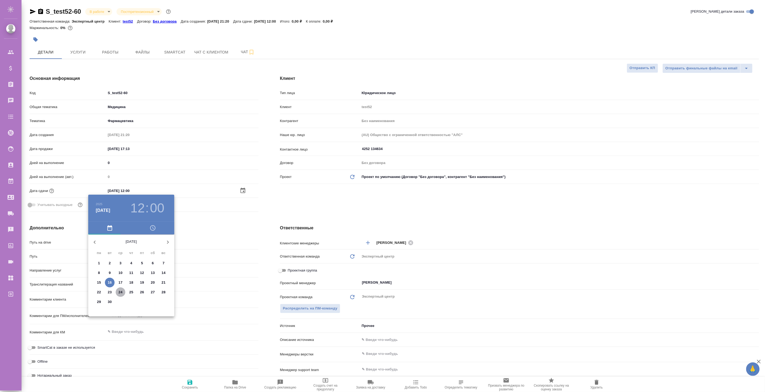
click at [117, 292] on span "24" at bounding box center [121, 292] width 10 height 5
type input "24.09.2025 12:00"
type textarea "x"
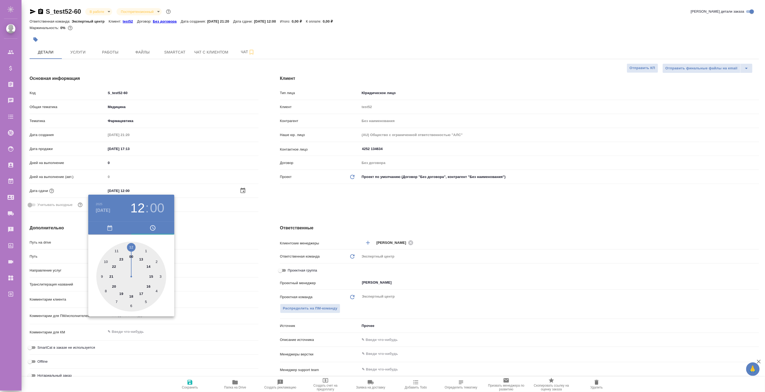
type textarea "x"
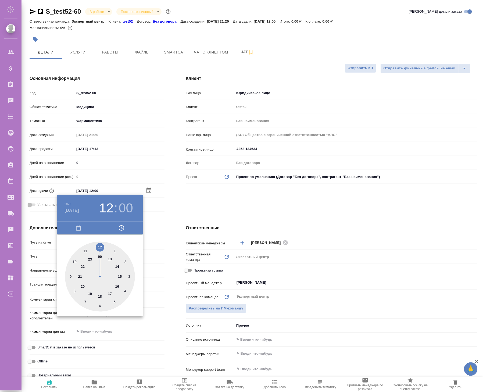
type textarea "x"
click at [168, 208] on div at bounding box center [241, 196] width 483 height 392
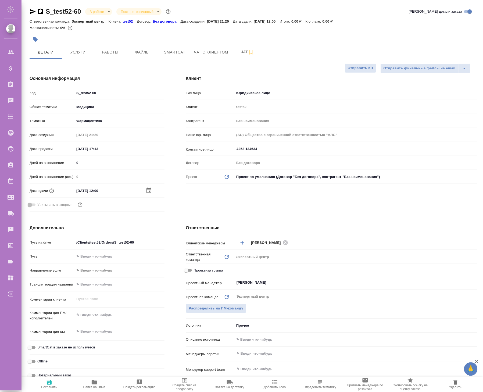
click at [55, 386] on span "Сохранить" at bounding box center [49, 388] width 16 height 4
type textarea "x"
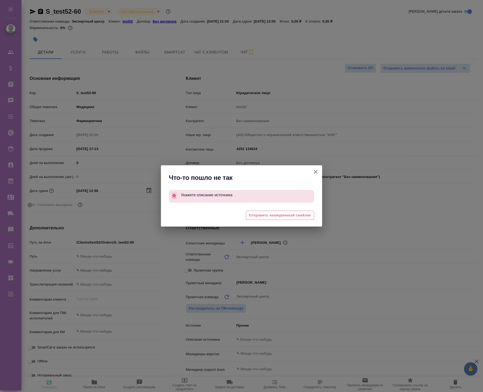
type textarea "x"
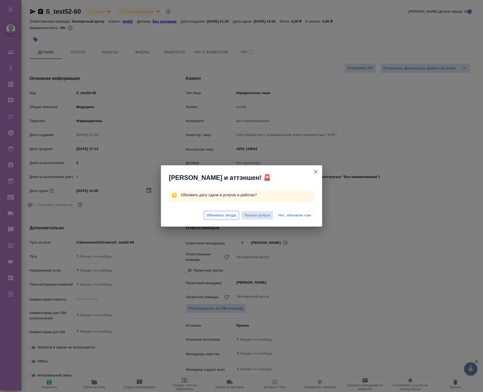
click at [227, 214] on span "Обновить везде" at bounding box center [222, 215] width 30 height 6
type textarea "x"
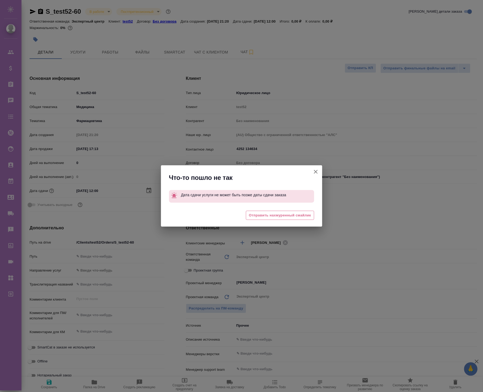
type textarea "x"
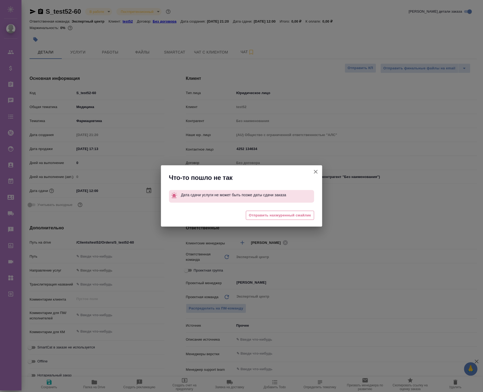
type textarea "x"
click at [316, 172] on icon "button" at bounding box center [316, 172] width 6 height 6
type textarea "x"
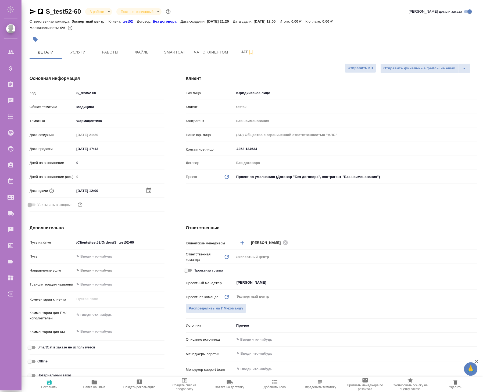
type textarea "x"
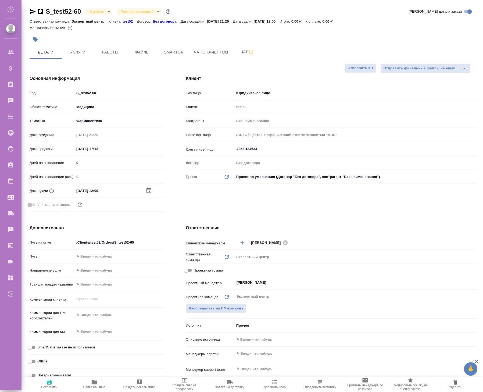
type textarea "x"
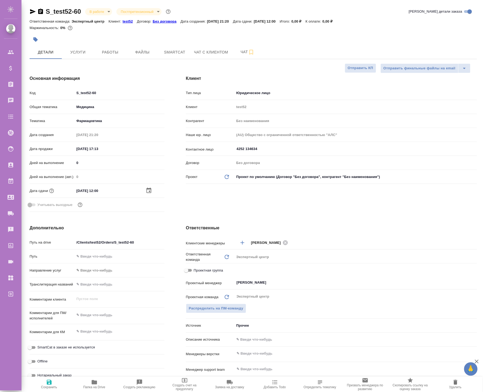
type textarea "x"
click at [148, 191] on icon "button" at bounding box center [149, 190] width 6 height 6
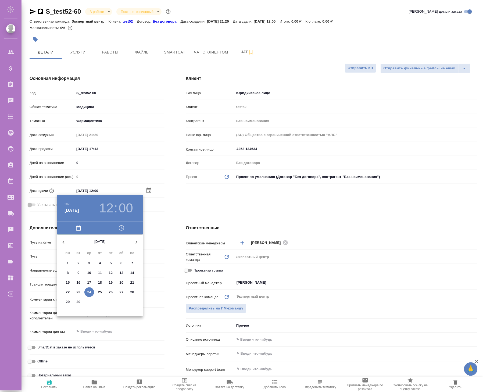
click at [101, 293] on p "25" at bounding box center [100, 292] width 4 height 5
type input "25.09.2025 12:00"
type textarea "x"
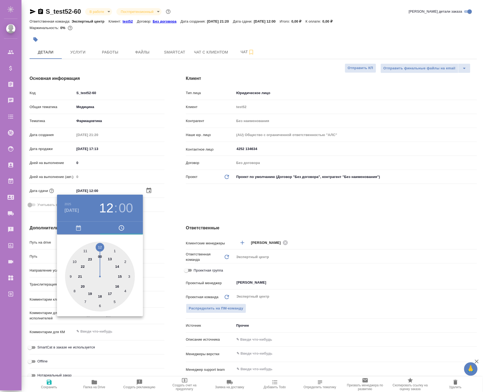
click at [175, 218] on div at bounding box center [241, 196] width 483 height 392
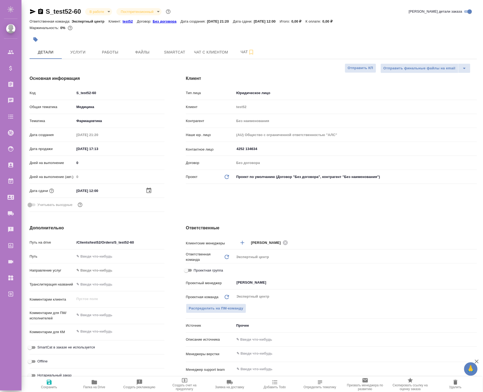
click at [49, 386] on span "Сохранить" at bounding box center [49, 388] width 16 height 4
type textarea "x"
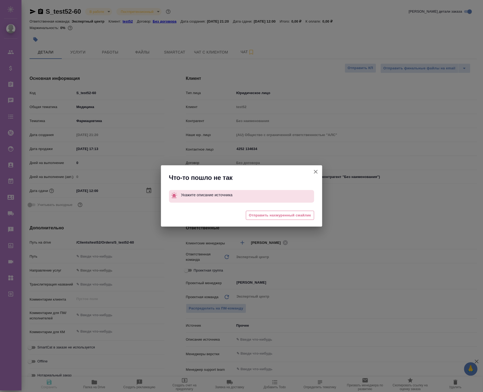
type textarea "x"
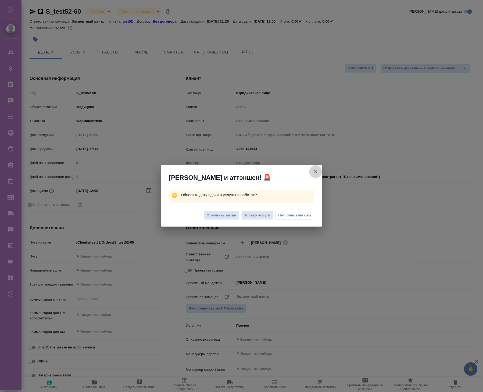
click at [319, 170] on icon "button" at bounding box center [316, 172] width 6 height 6
type textarea "x"
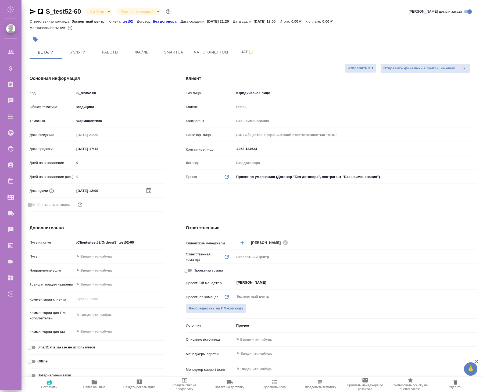
type textarea "x"
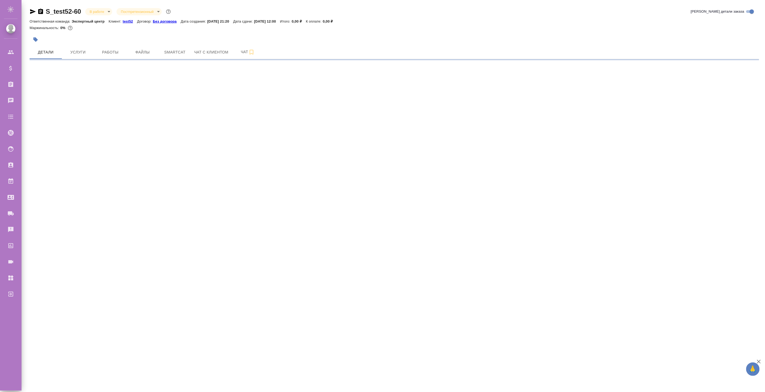
select select "RU"
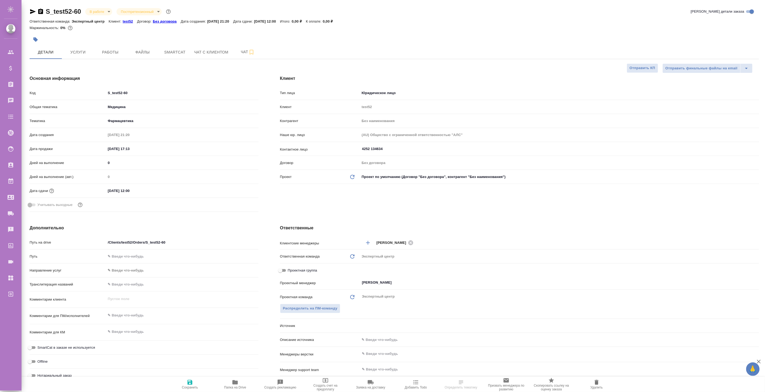
type textarea "x"
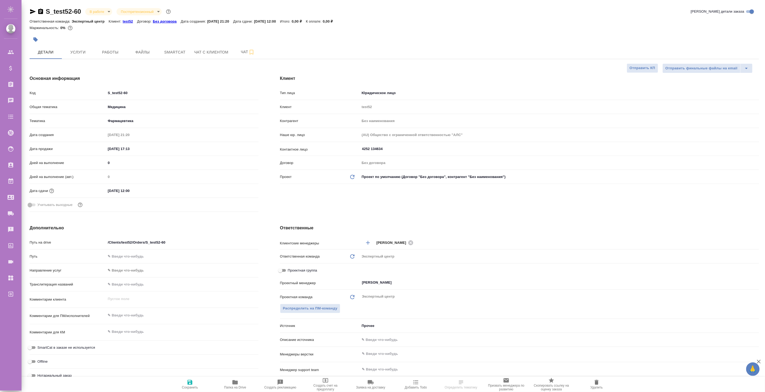
type textarea "x"
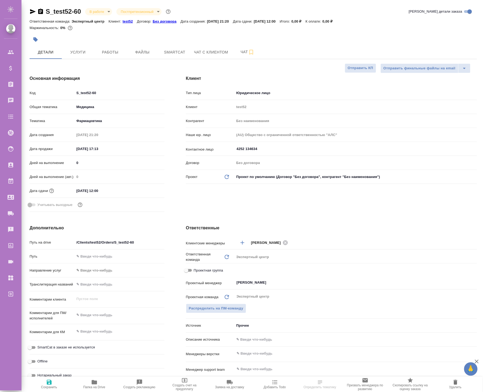
type textarea "x"
click at [107, 189] on input "[DATE] 12:00" at bounding box center [97, 191] width 47 height 8
click at [150, 190] on icon "button" at bounding box center [149, 190] width 6 height 6
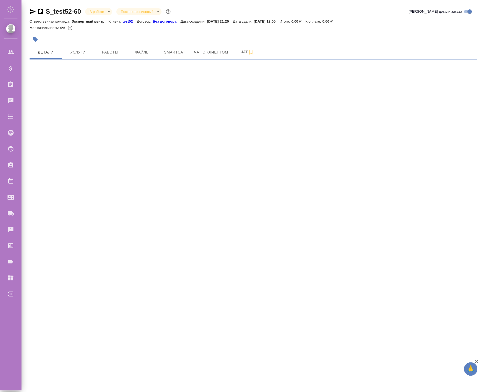
select select "RU"
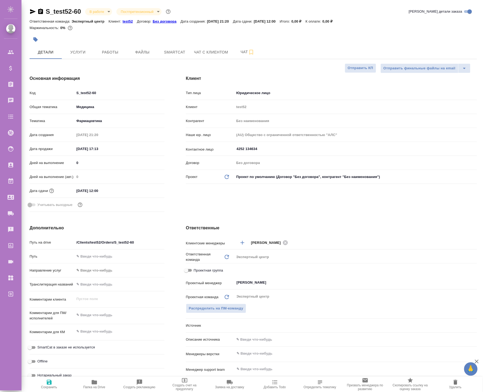
type textarea "x"
click at [120, 196] on div "Дата сдачи [DATE] 12:00" at bounding box center [97, 193] width 135 height 14
click at [120, 191] on input "[DATE] 12:00" at bounding box center [97, 191] width 47 height 8
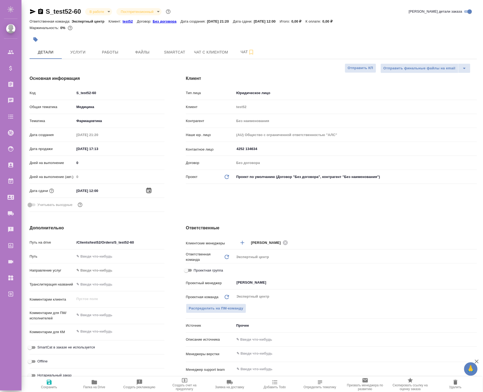
click at [148, 191] on icon "button" at bounding box center [149, 190] width 6 height 6
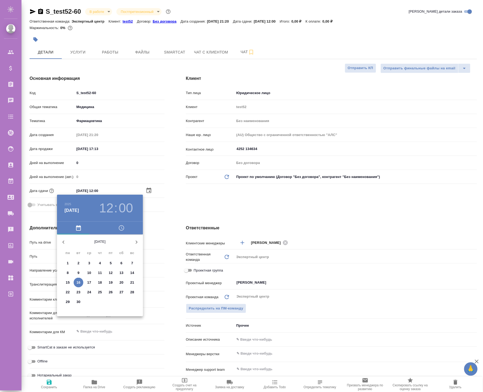
click at [101, 283] on p "18" at bounding box center [100, 282] width 4 height 5
type input "[DATE] 12:00"
type textarea "x"
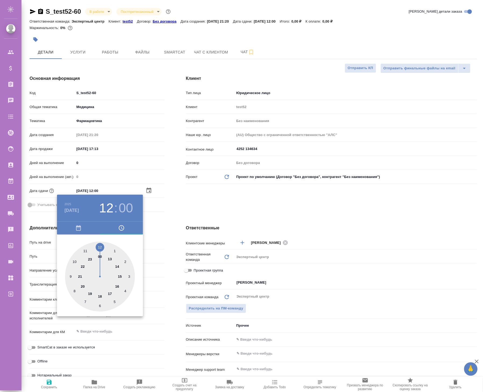
click at [173, 205] on div at bounding box center [241, 196] width 483 height 392
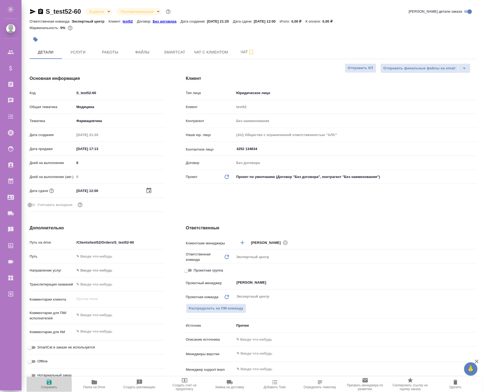
click at [49, 386] on span "Сохранить" at bounding box center [49, 388] width 16 height 4
type textarea "x"
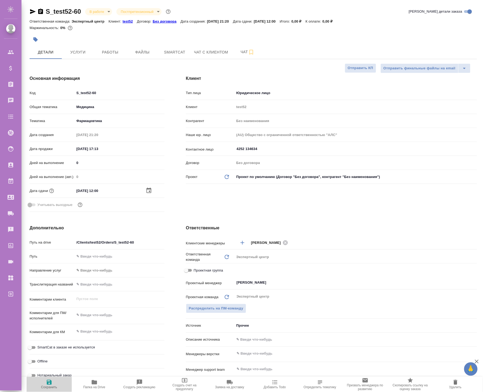
type textarea "x"
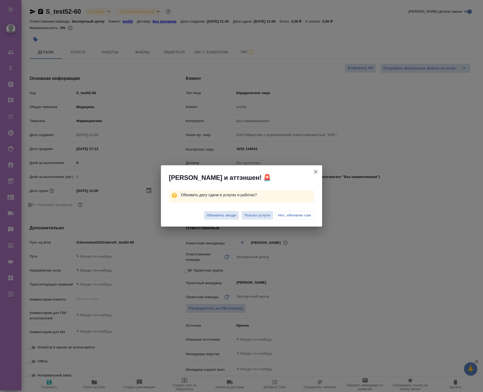
click at [315, 171] on icon "button" at bounding box center [316, 172] width 6 height 6
type textarea "x"
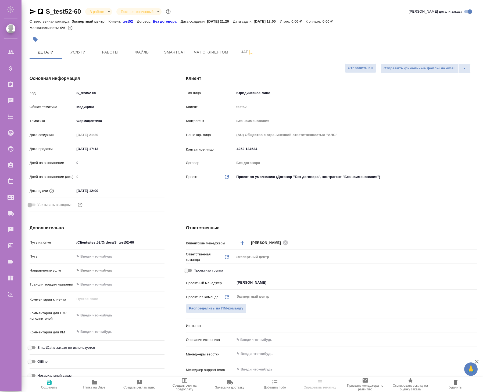
select select "RU"
click at [118, 195] on div "Дата сдачи [DATE] 12:00" at bounding box center [97, 190] width 135 height 9
click at [117, 193] on input "[DATE] 12:00" at bounding box center [97, 191] width 47 height 8
click at [148, 191] on icon "button" at bounding box center [149, 190] width 6 height 6
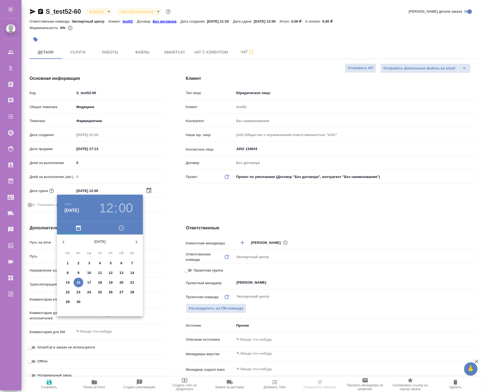
click at [101, 281] on p "18" at bounding box center [100, 282] width 4 height 5
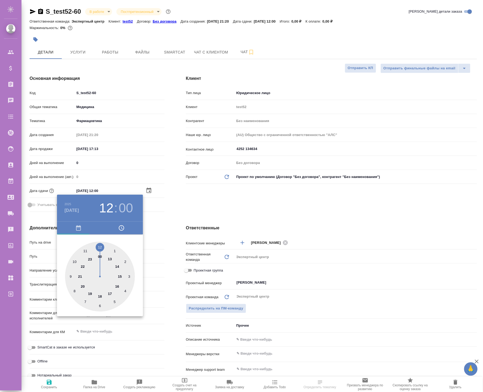
type input "[DATE] 12:00"
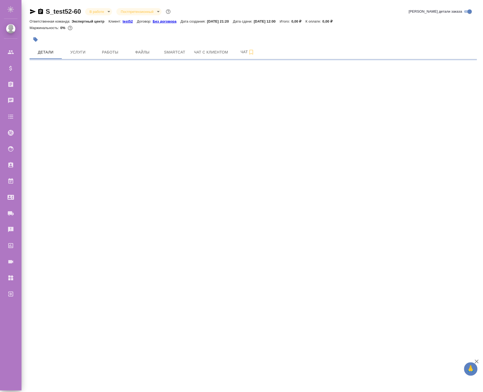
select select "RU"
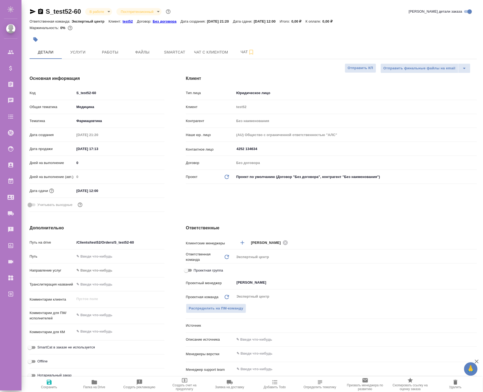
type textarea "x"
click at [131, 189] on div "[DATE] 12:00" at bounding box center [119, 191] width 90 height 8
click at [141, 194] on div "[DATE] 12:00" at bounding box center [119, 191] width 90 height 8
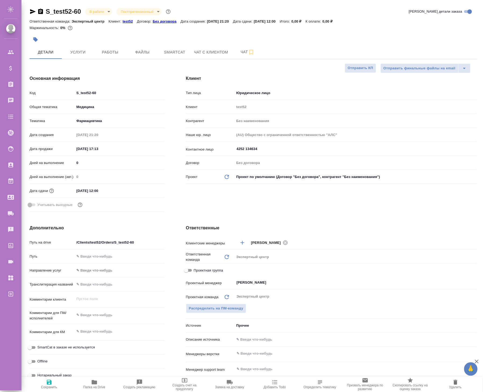
click at [113, 193] on input "[DATE] 12:00" at bounding box center [97, 191] width 47 height 8
click at [150, 193] on icon "button" at bounding box center [149, 190] width 6 height 6
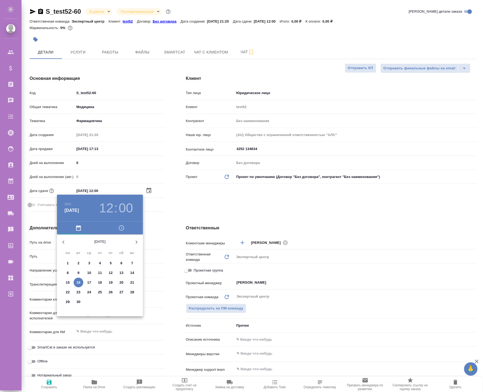
click at [109, 281] on p "19" at bounding box center [111, 282] width 4 height 5
type input "[DATE] 12:00"
type textarea "x"
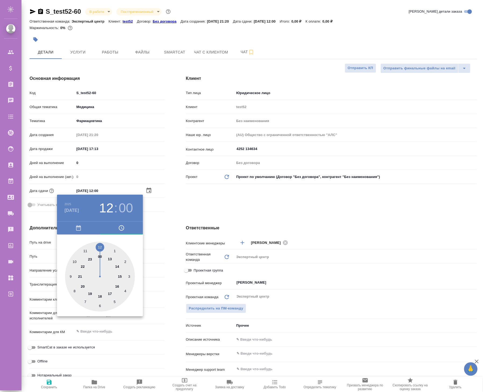
click at [177, 208] on div at bounding box center [241, 196] width 483 height 392
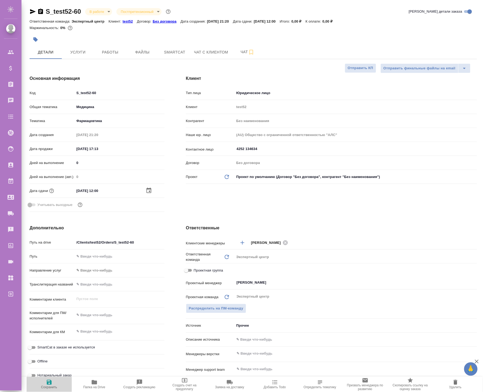
click at [54, 386] on span "Сохранить" at bounding box center [49, 388] width 16 height 4
type textarea "x"
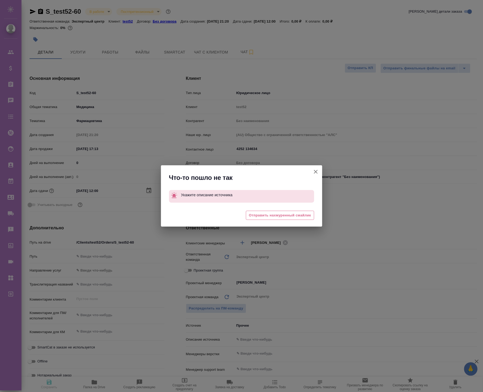
type textarea "x"
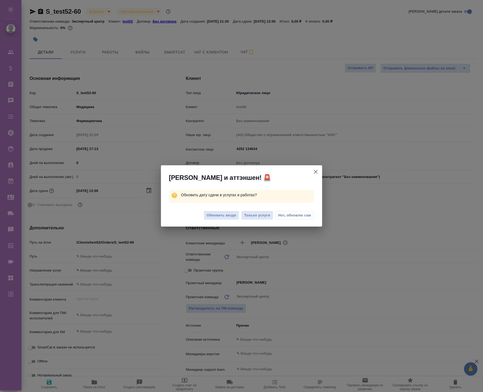
click at [296, 215] on span "Нет, обновлю сам" at bounding box center [295, 215] width 33 height 5
type textarea "x"
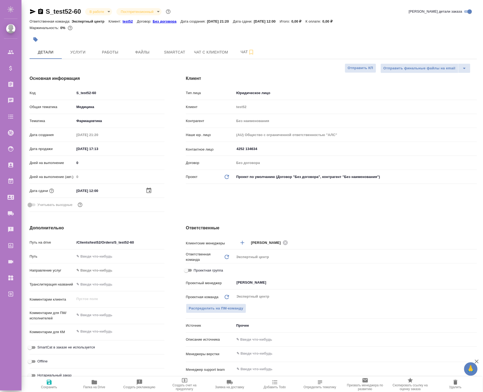
type textarea "x"
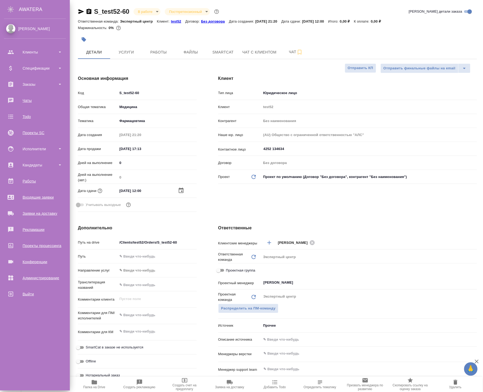
type textarea "x"
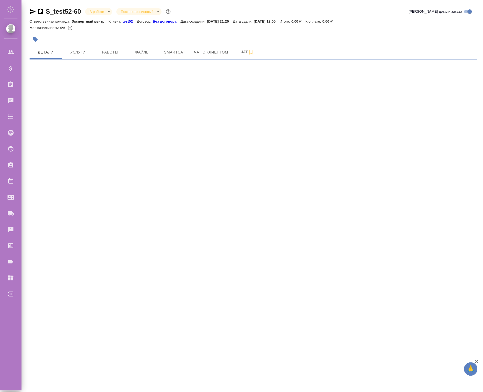
select select "RU"
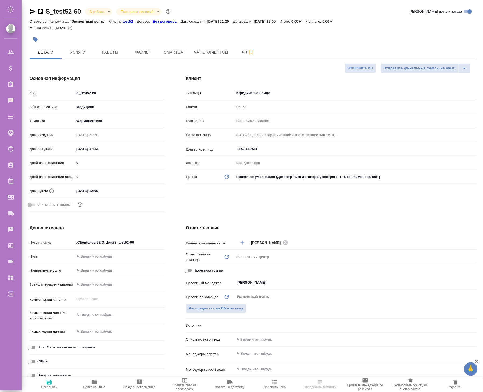
type textarea "x"
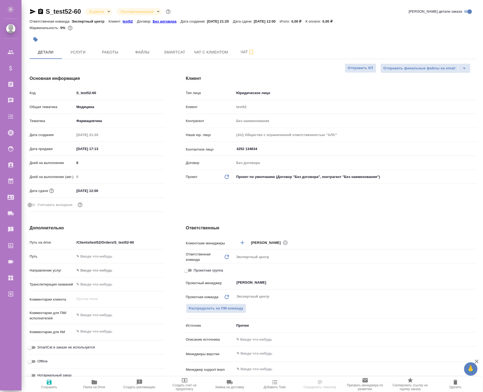
type textarea "x"
click at [113, 185] on div "Дней на выполнение (авт.) 0" at bounding box center [97, 179] width 135 height 14
click at [113, 191] on input "[DATE] 12:00" at bounding box center [97, 191] width 47 height 8
click at [147, 189] on icon "button" at bounding box center [149, 190] width 5 height 5
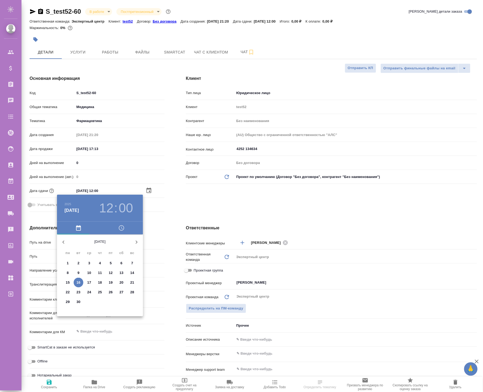
click at [101, 280] on p "18" at bounding box center [100, 282] width 4 height 5
type input "[DATE] 12:00"
type textarea "x"
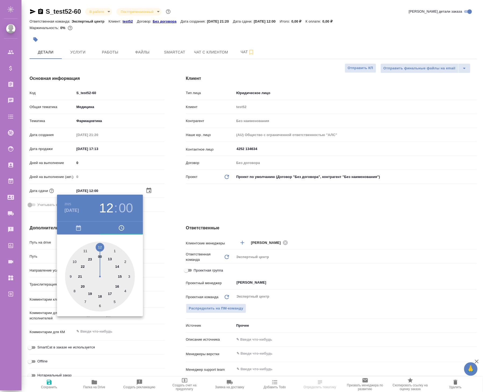
click at [182, 211] on div at bounding box center [241, 196] width 483 height 392
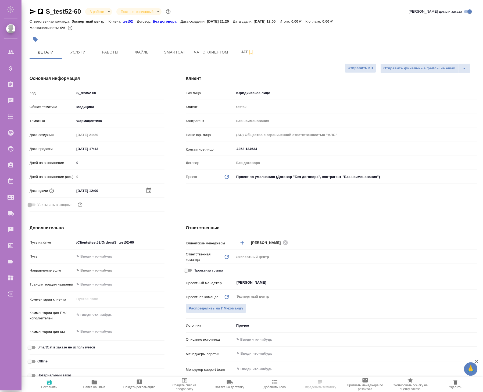
click at [46, 387] on span "Сохранить" at bounding box center [49, 388] width 16 height 4
type textarea "x"
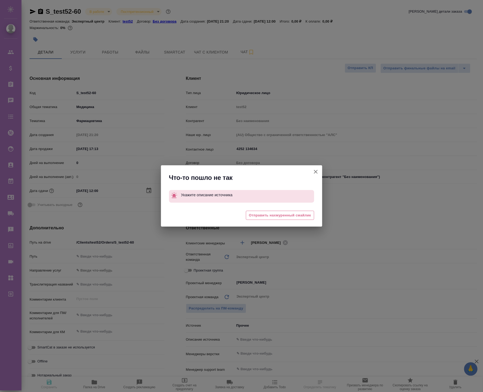
type textarea "x"
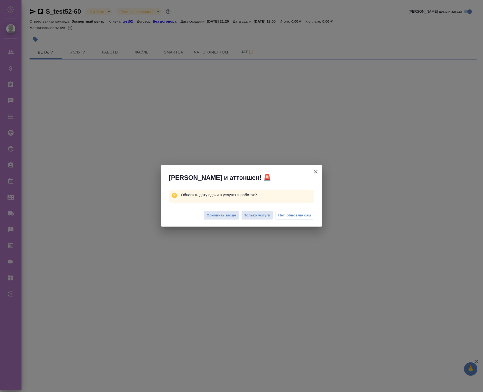
select select "RU"
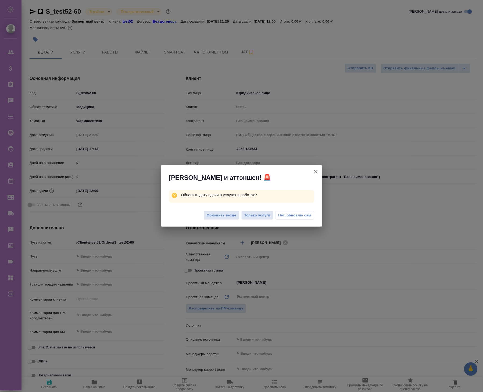
type textarea "x"
click at [315, 171] on icon "button" at bounding box center [316, 172] width 4 height 4
type textarea "x"
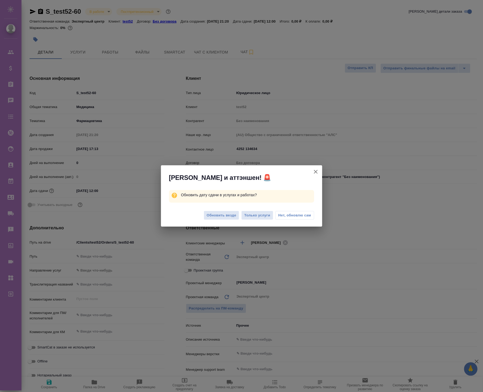
type textarea "x"
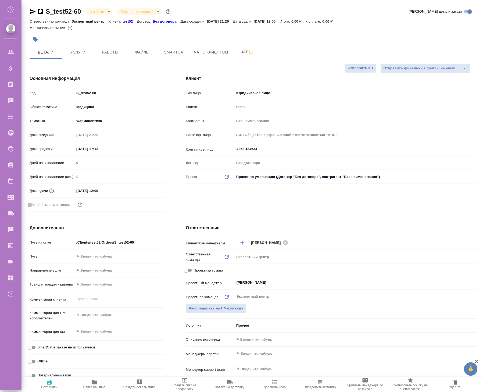
type textarea "x"
